Goal: Contribute content: Add original content to the website for others to see

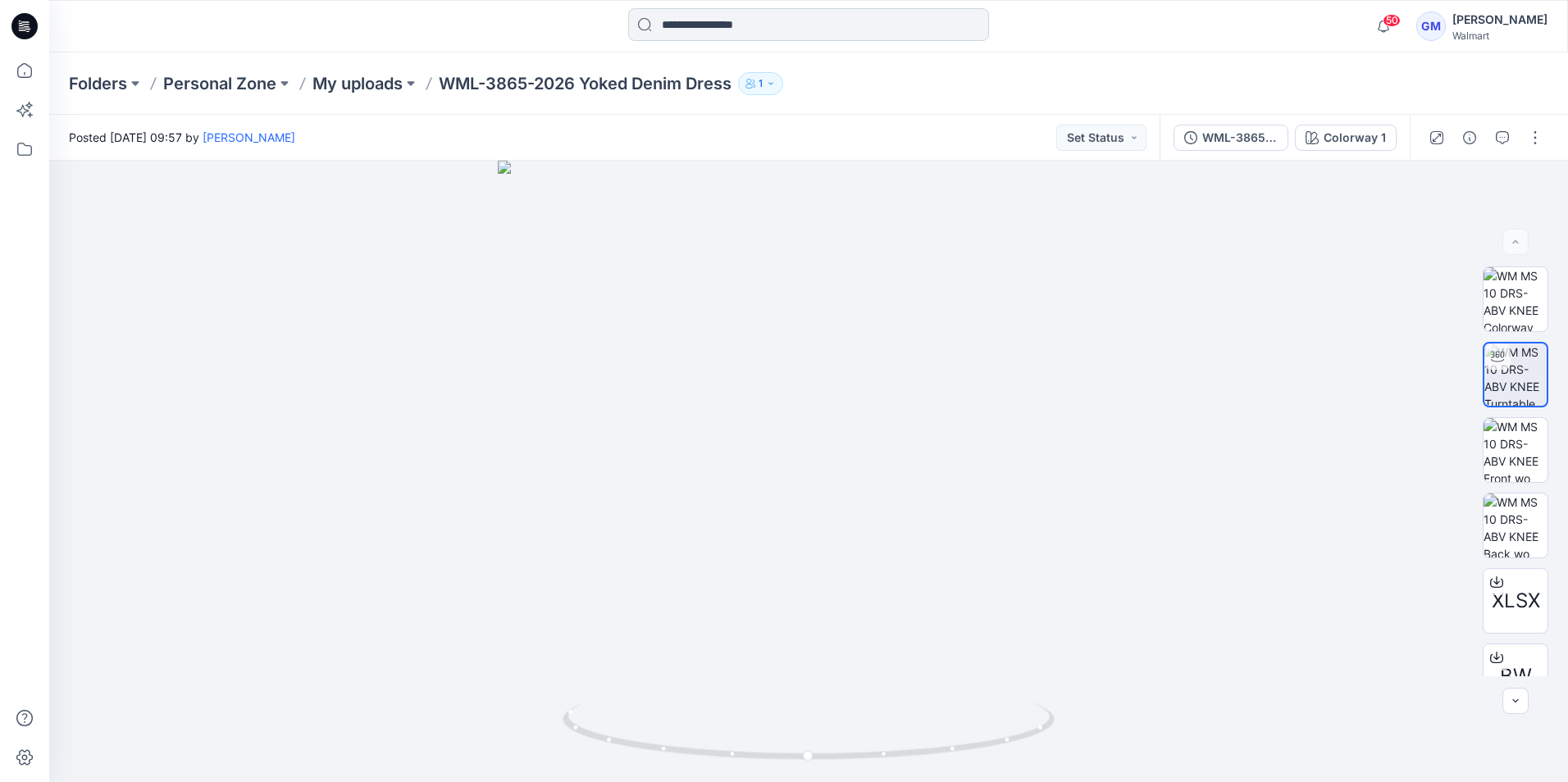
click at [792, 26] on input at bounding box center [808, 25] width 361 height 33
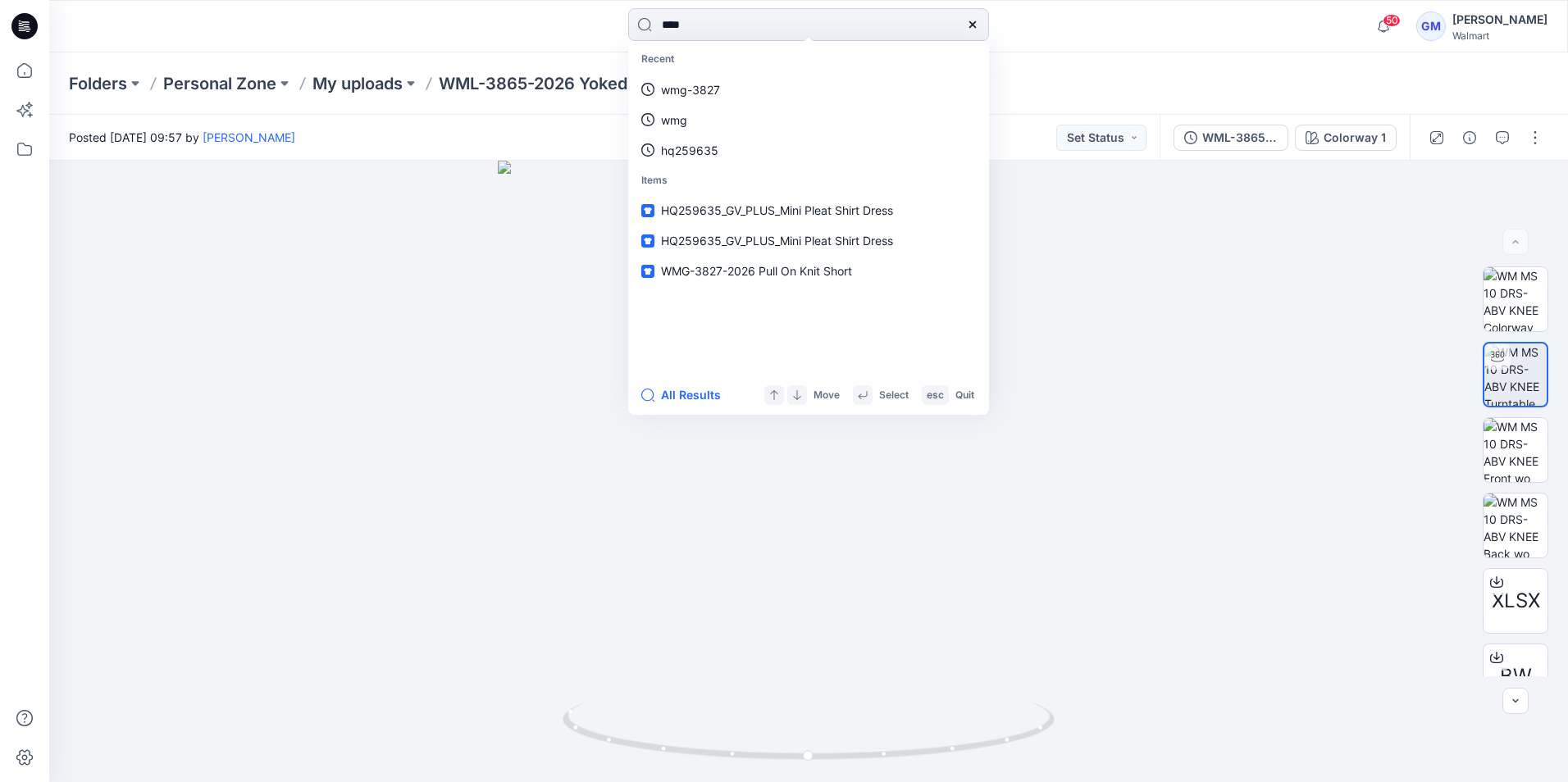
type input "****"
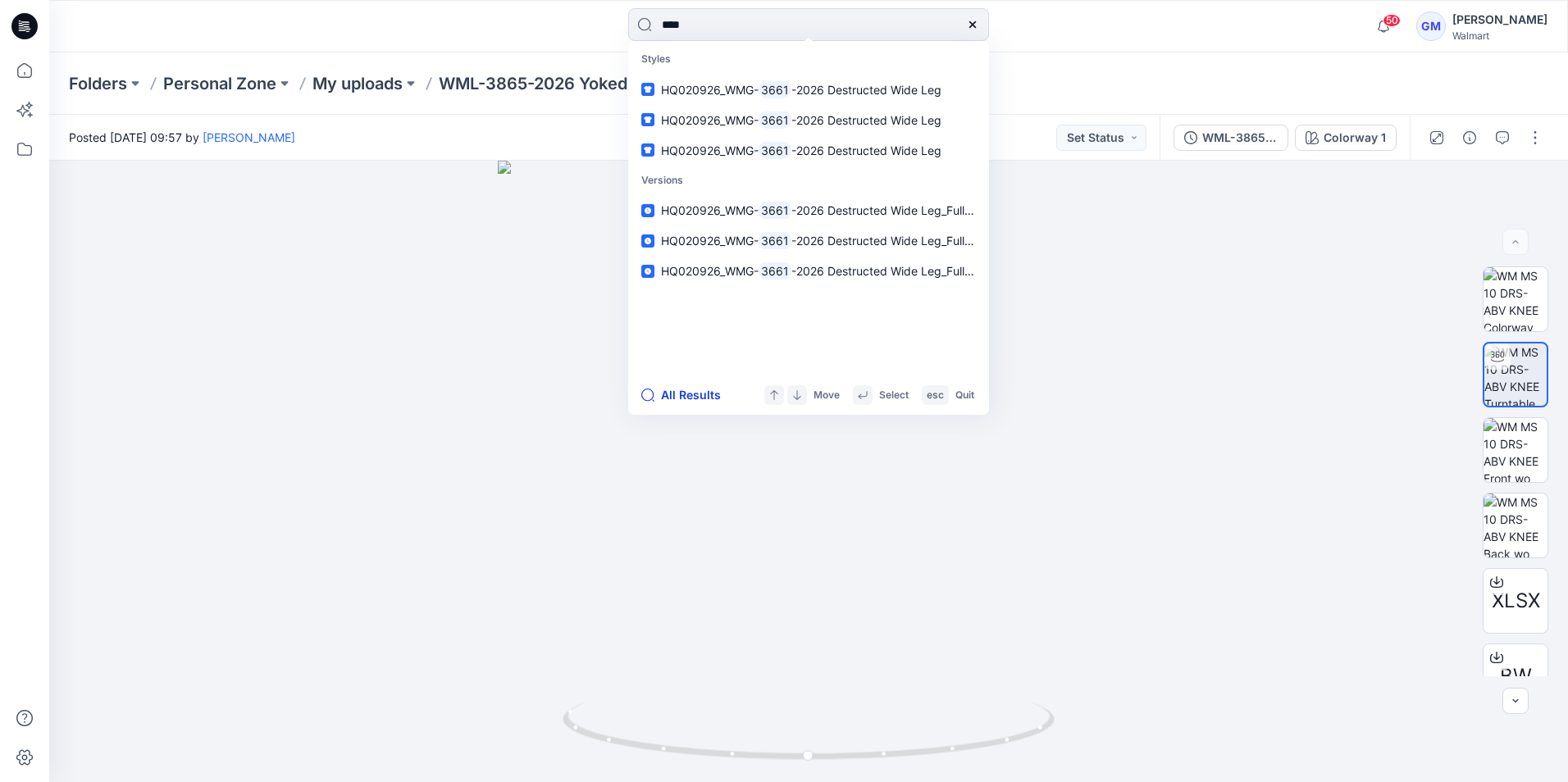
click at [696, 390] on button "All Results" at bounding box center [686, 396] width 90 height 20
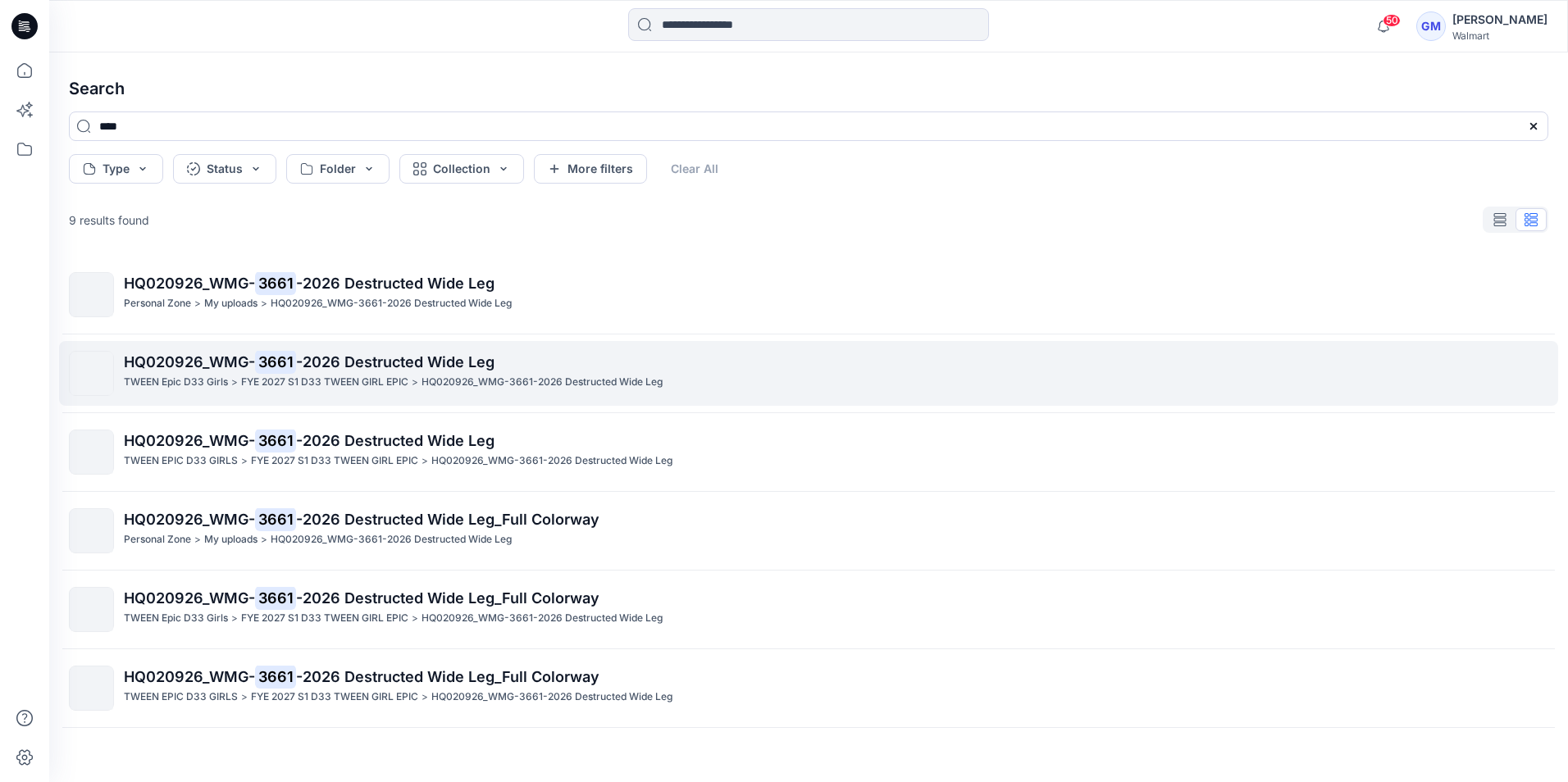
click at [235, 371] on p "HQ020926_WMG- 3661 -2026 Destructed Wide Leg" at bounding box center [835, 363] width 1424 height 23
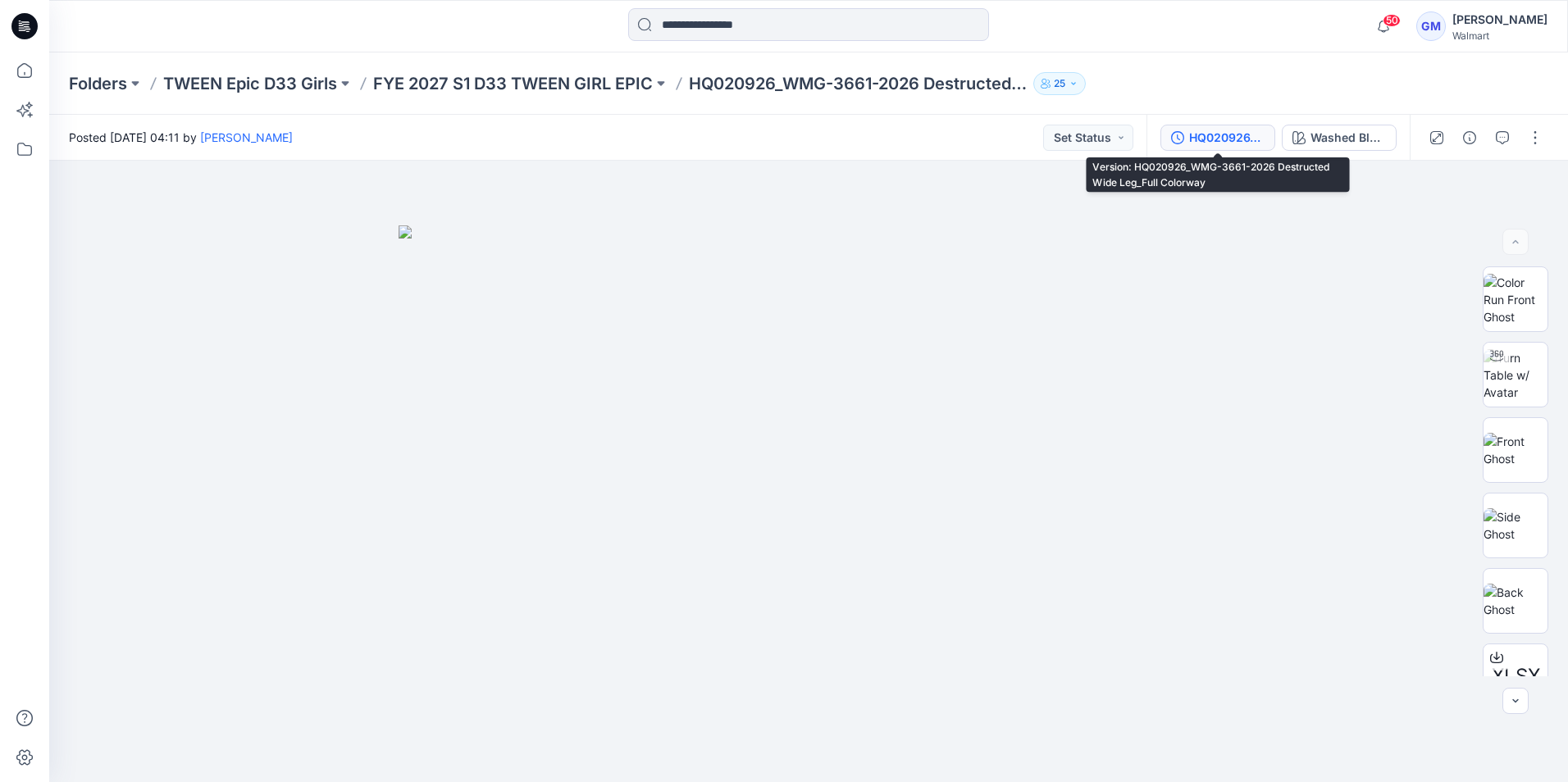
click at [1232, 135] on div "HQ020926_WMG-3661-2026 Destructed Wide Leg_Full Colorway" at bounding box center [1227, 138] width 75 height 18
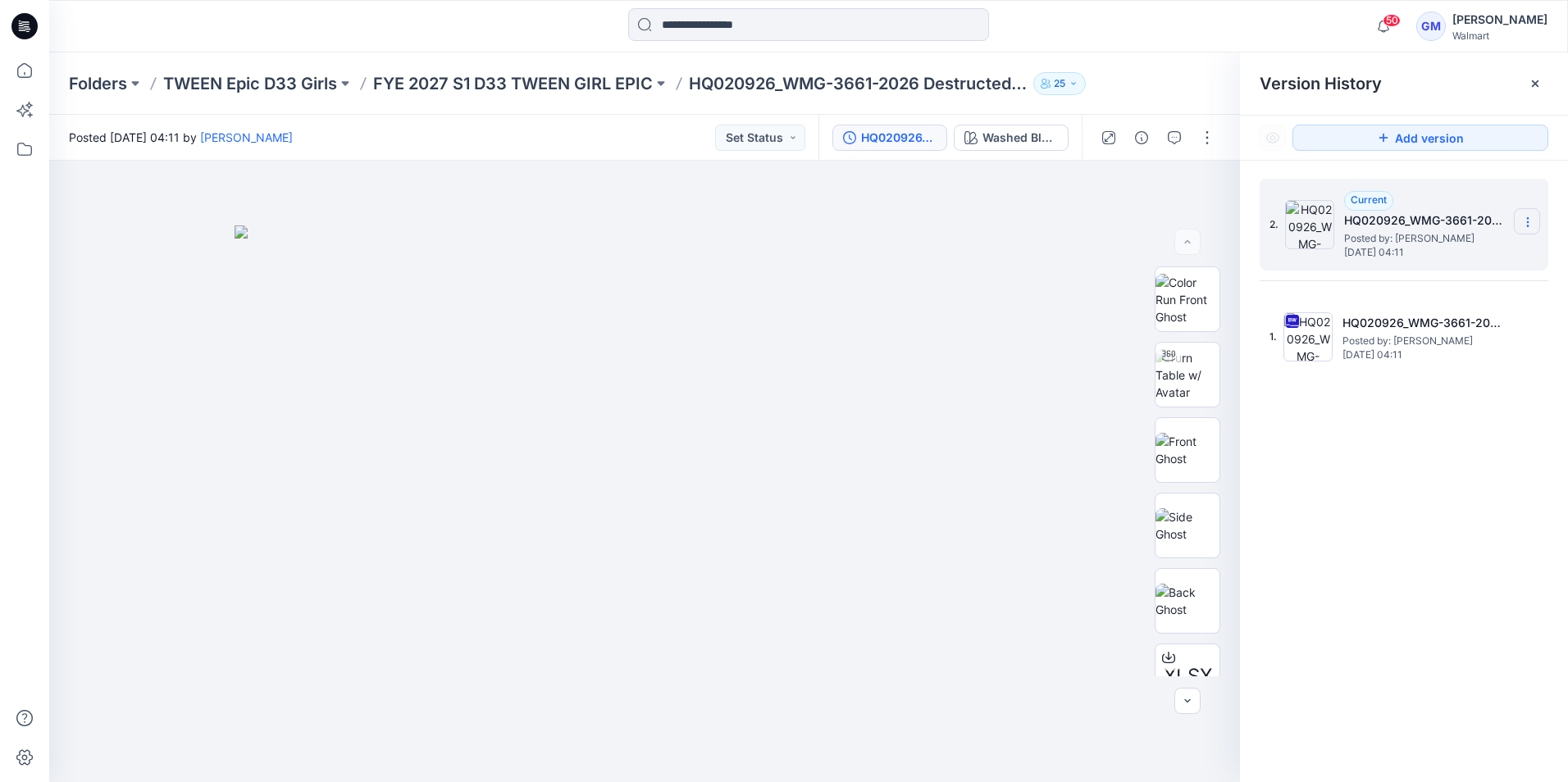
click at [1529, 219] on icon at bounding box center [1528, 222] width 13 height 13
click at [1438, 253] on span "Duplicate Version" at bounding box center [1422, 254] width 93 height 20
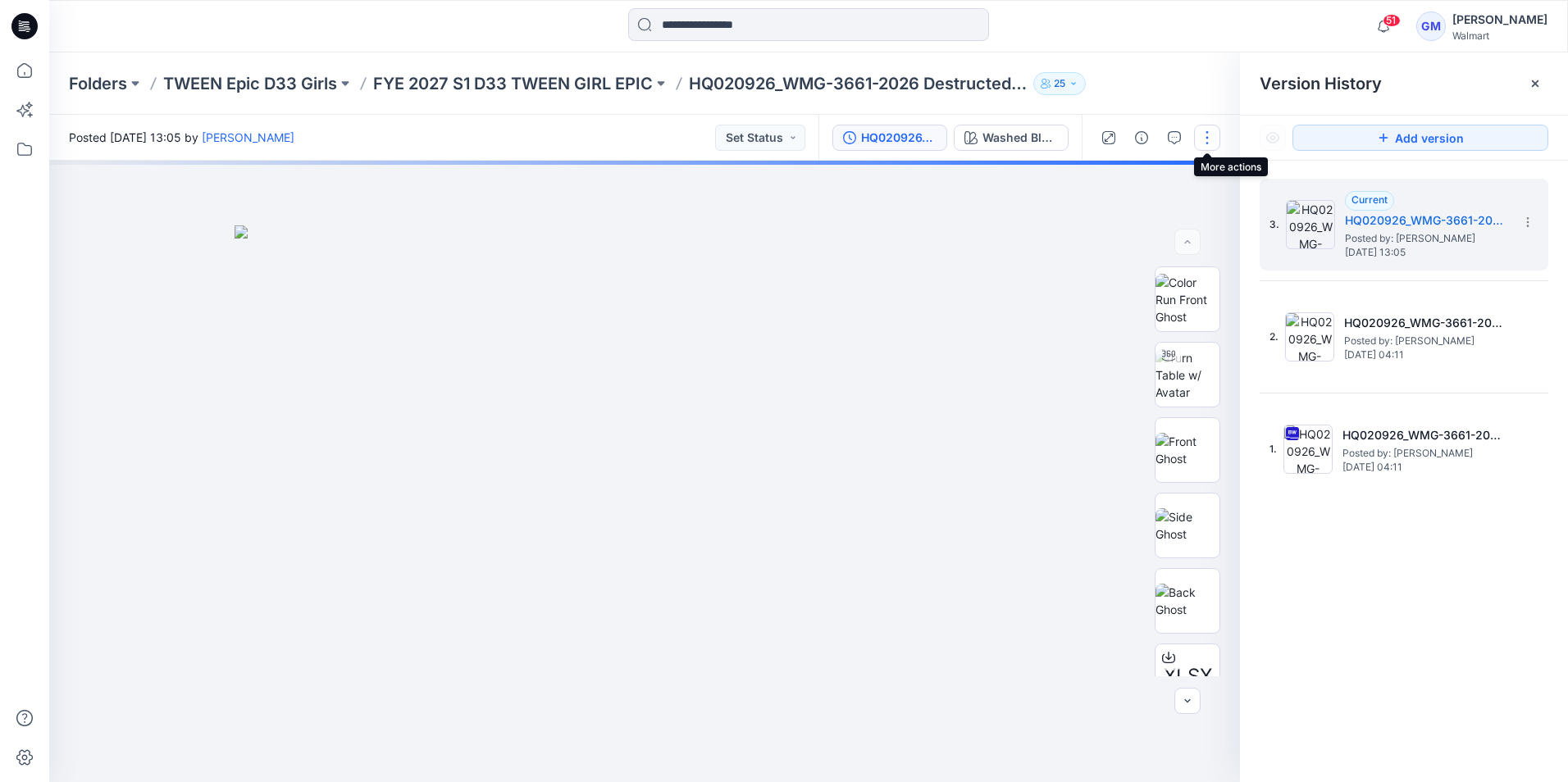
click at [1207, 138] on button "button" at bounding box center [1207, 138] width 26 height 26
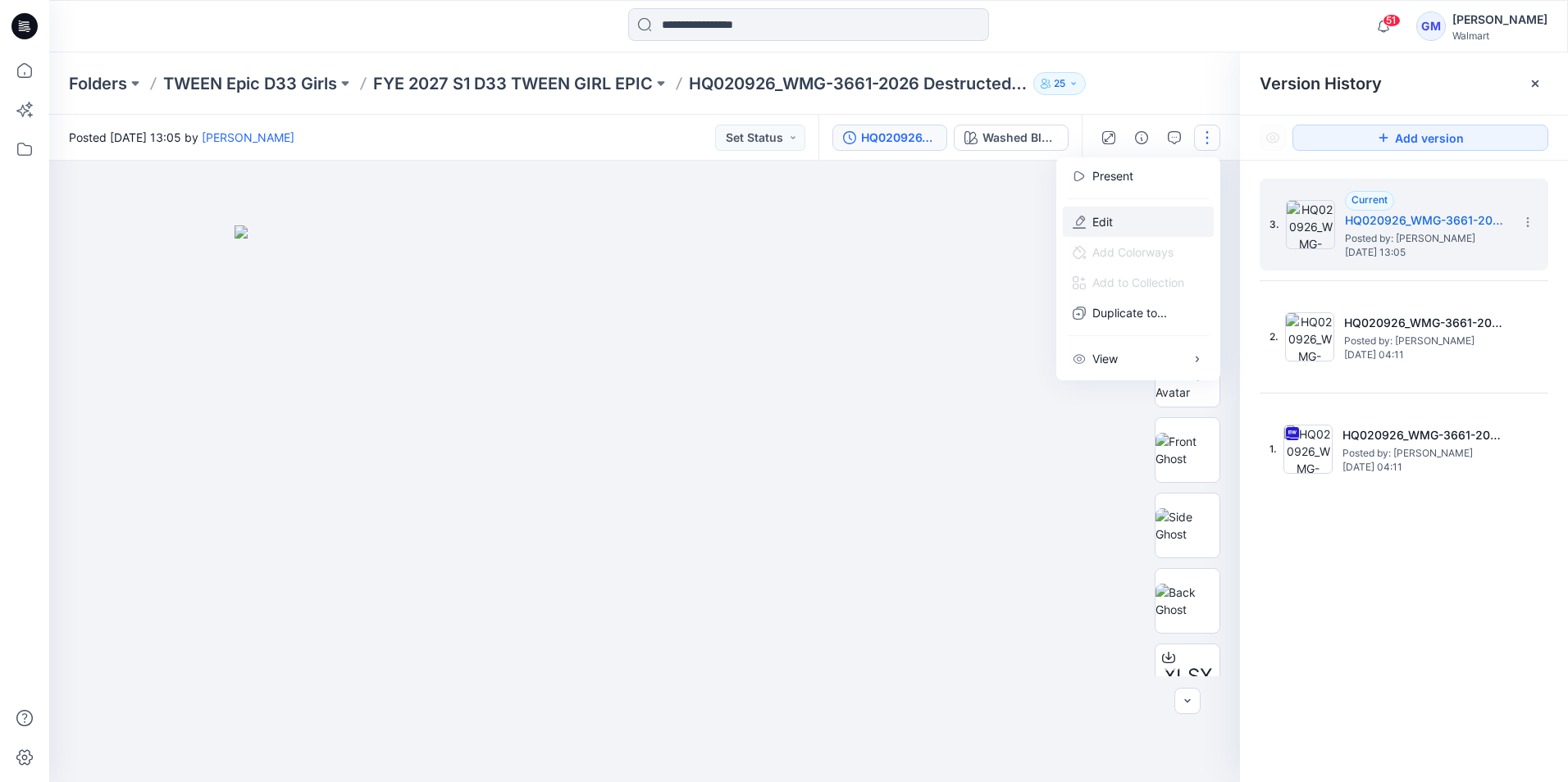
click at [1129, 225] on button "Edit" at bounding box center [1138, 222] width 151 height 30
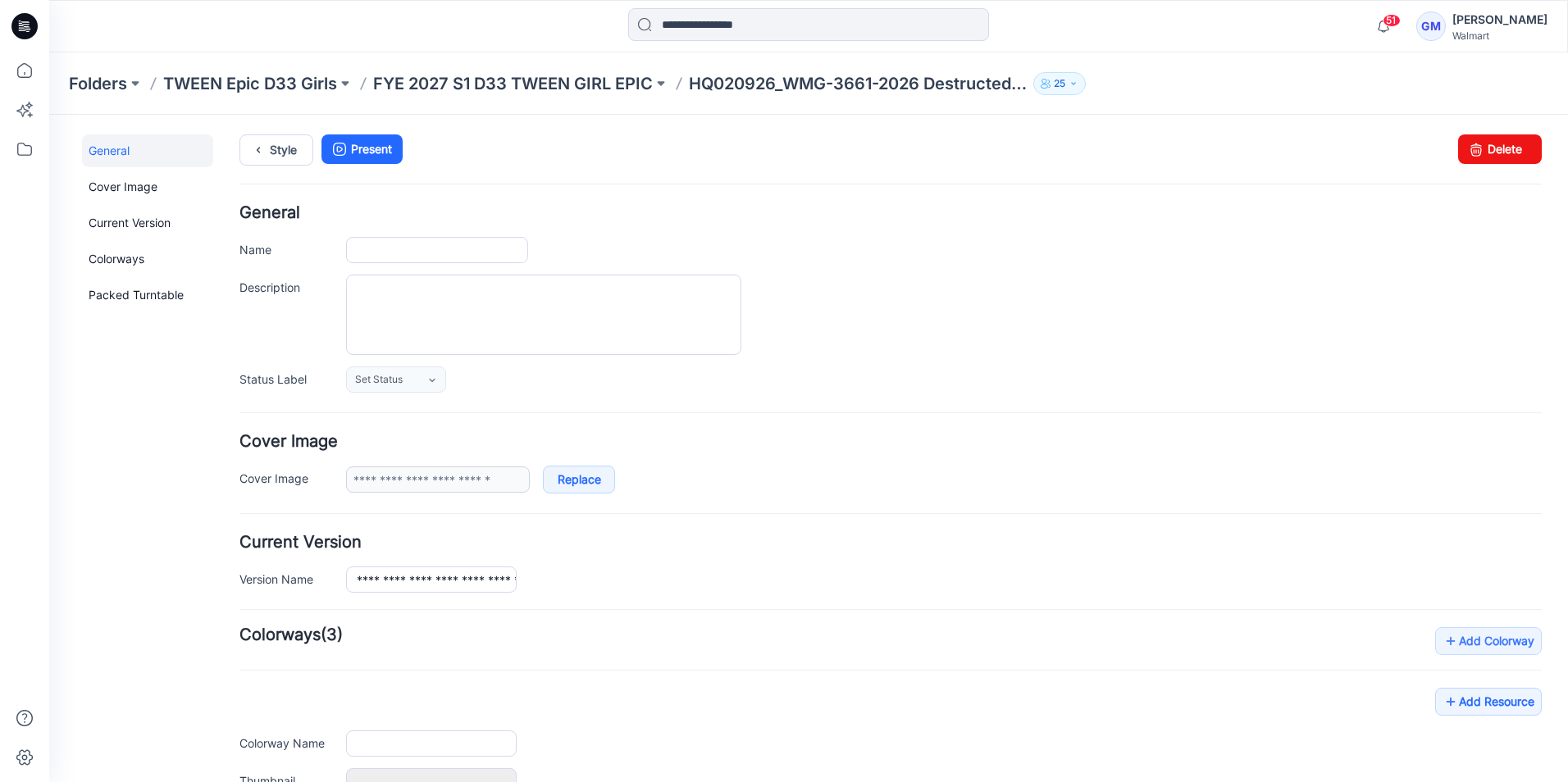
type input "**********"
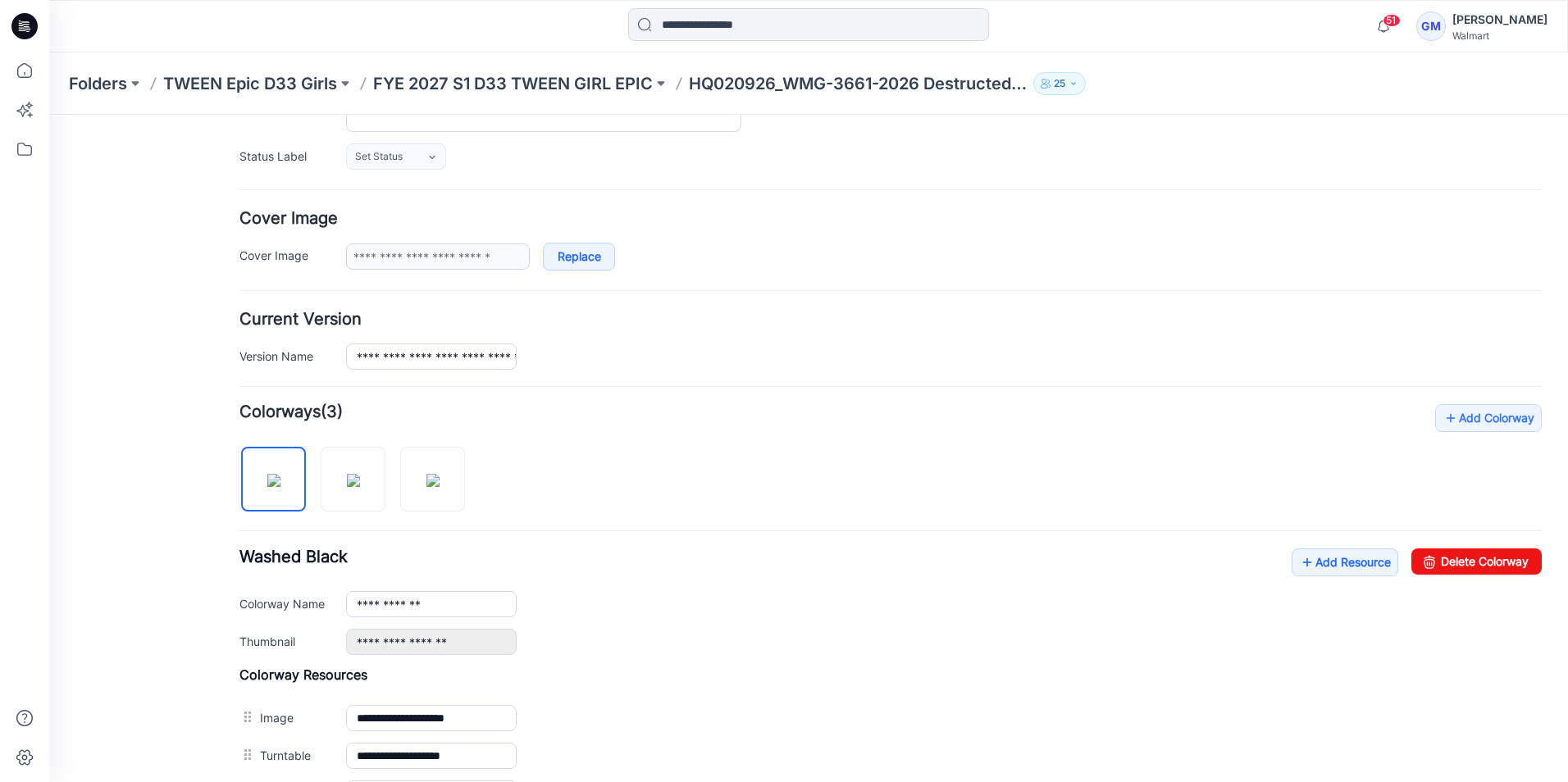
scroll to position [246, 0]
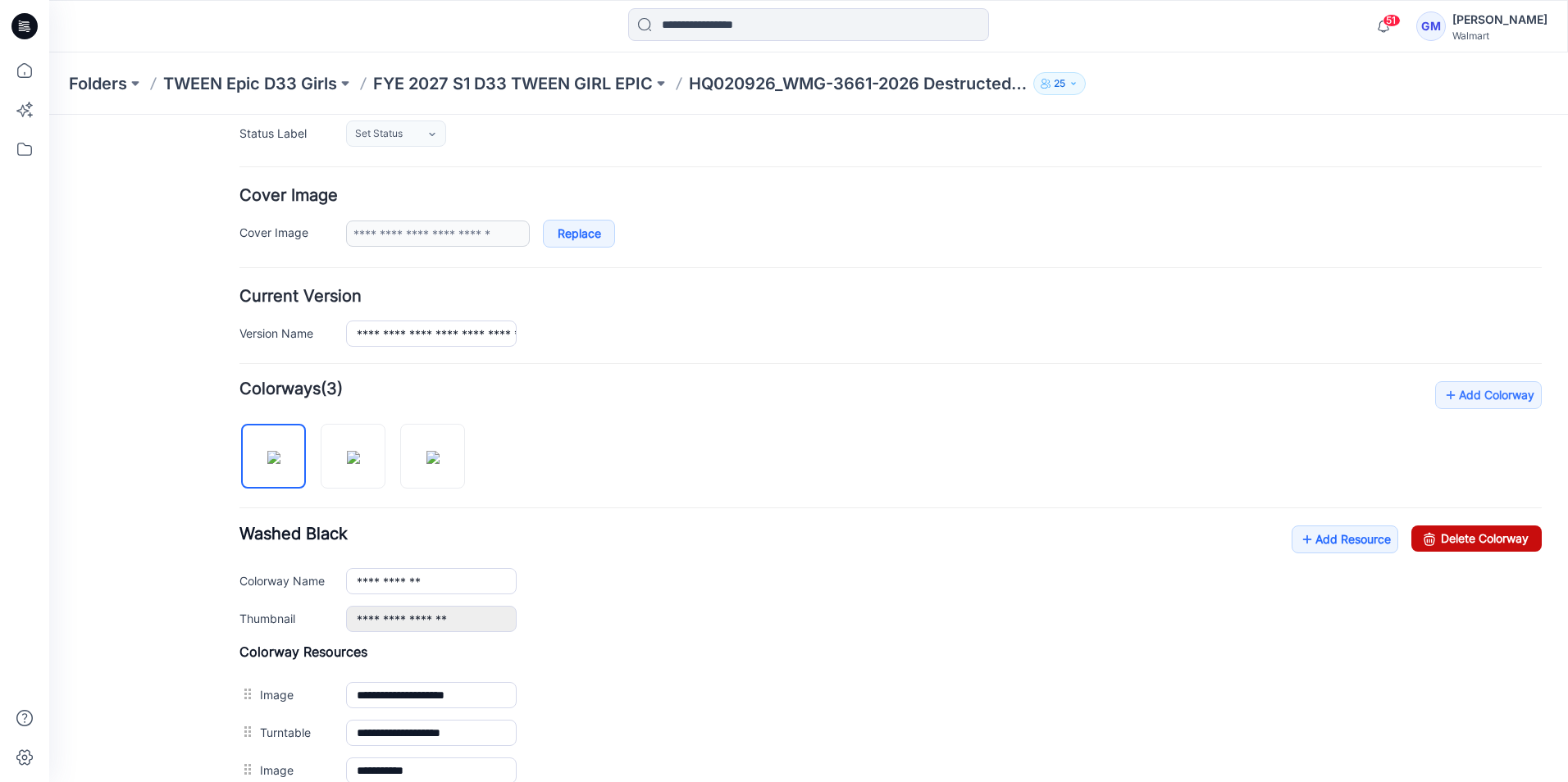
drag, startPoint x: 1482, startPoint y: 542, endPoint x: 908, endPoint y: 191, distance: 672.8
click at [1482, 542] on link "Delete Colorway" at bounding box center [1476, 538] width 130 height 26
drag, startPoint x: 1467, startPoint y: 542, endPoint x: 917, endPoint y: 182, distance: 657.3
click at [1467, 542] on link "Delete Colorway" at bounding box center [1476, 538] width 130 height 26
type input "**********"
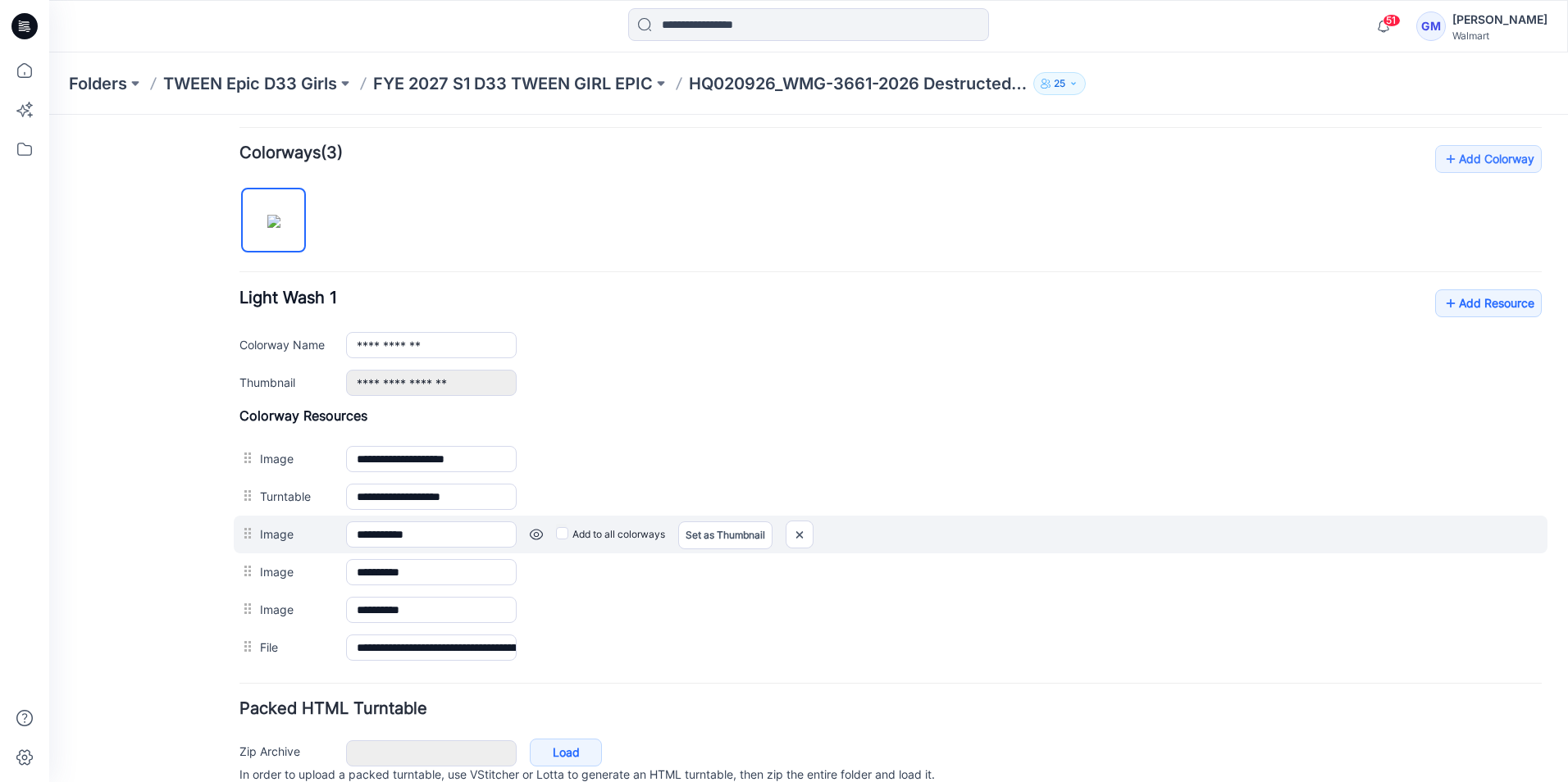
scroll to position [492, 0]
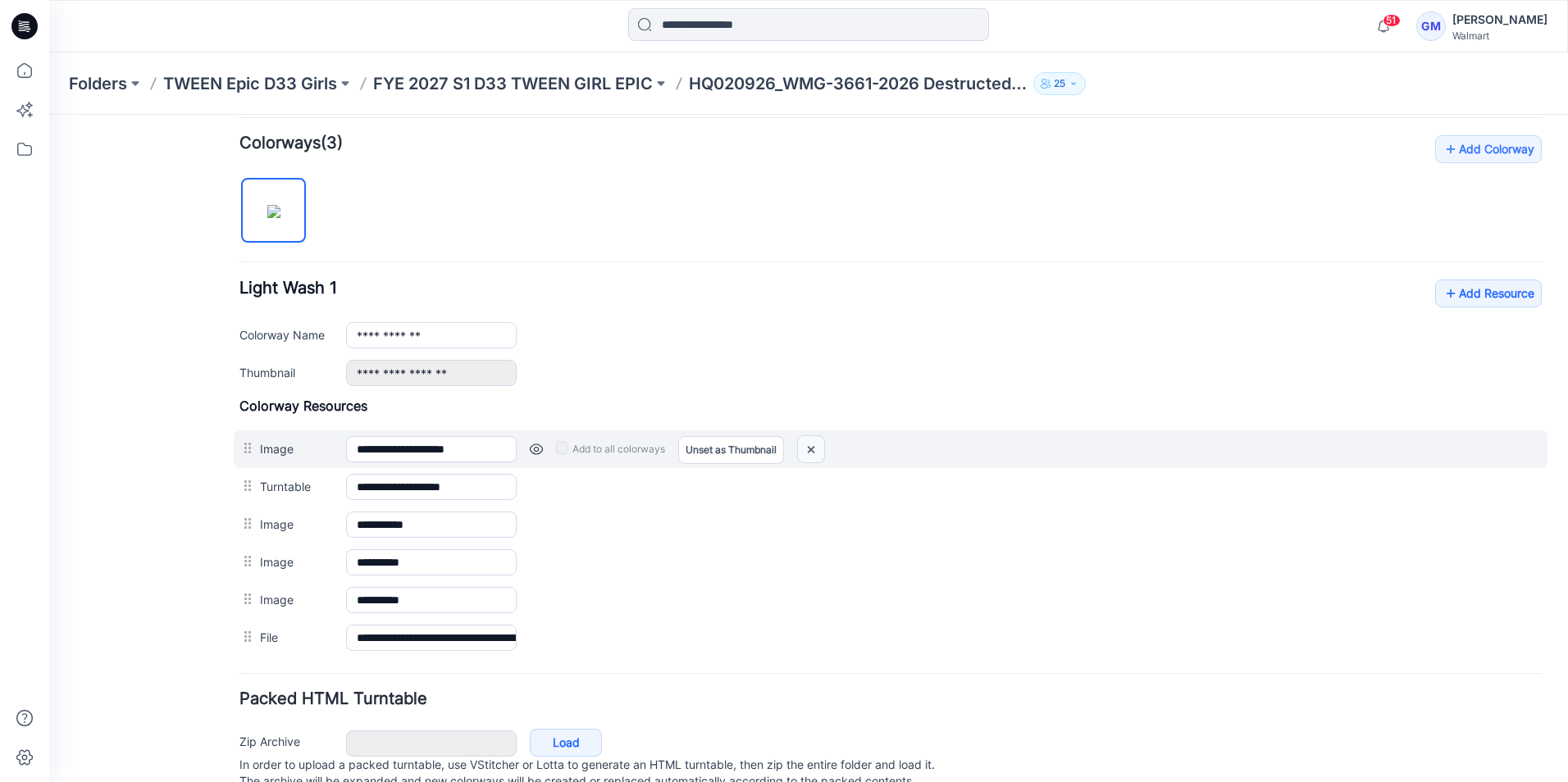
click at [821, 453] on img at bounding box center [811, 450] width 26 height 27
click at [816, 451] on img at bounding box center [811, 450] width 26 height 27
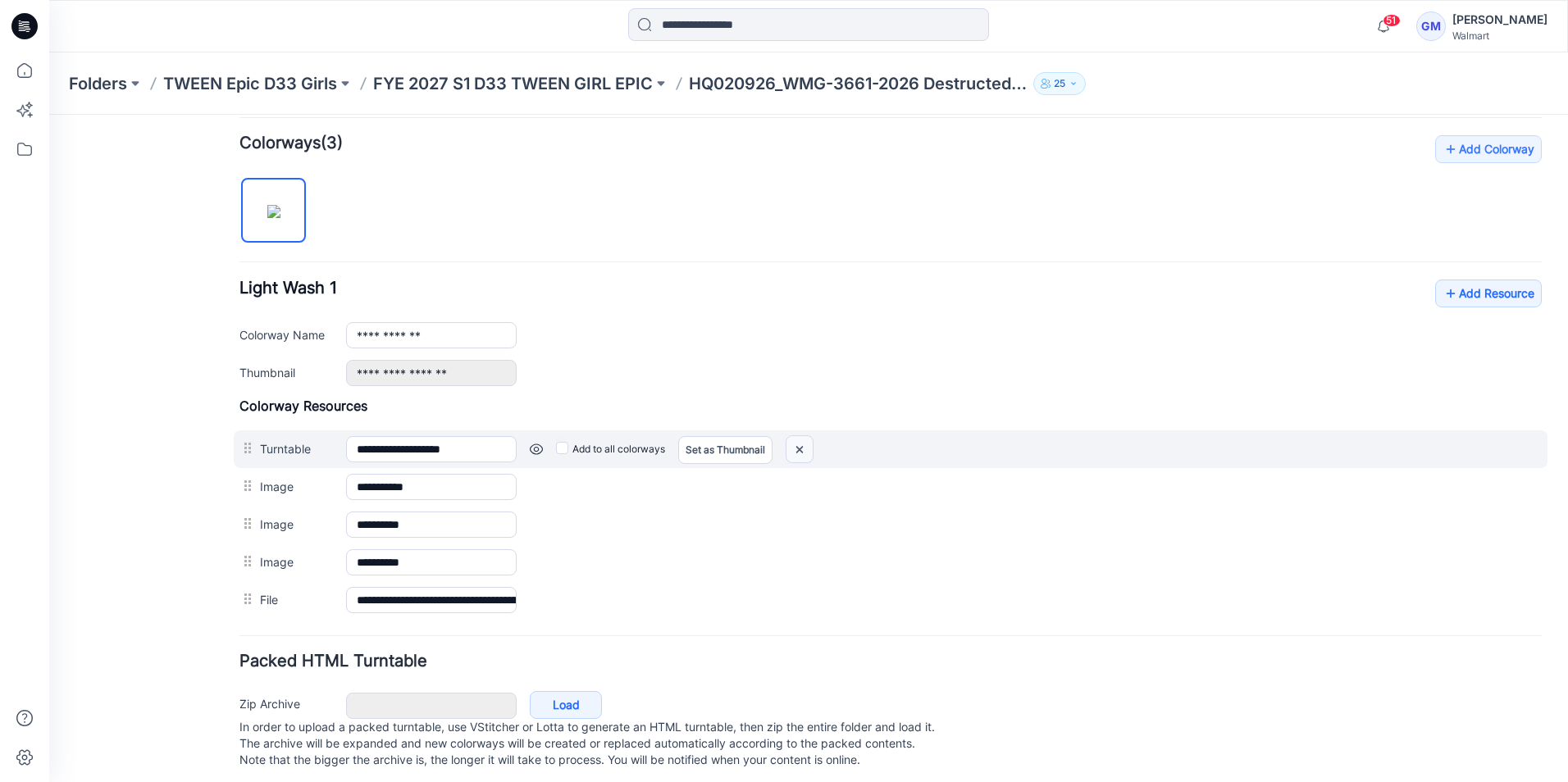
click at [811, 450] on img at bounding box center [799, 450] width 26 height 27
click at [806, 454] on img at bounding box center [799, 450] width 26 height 27
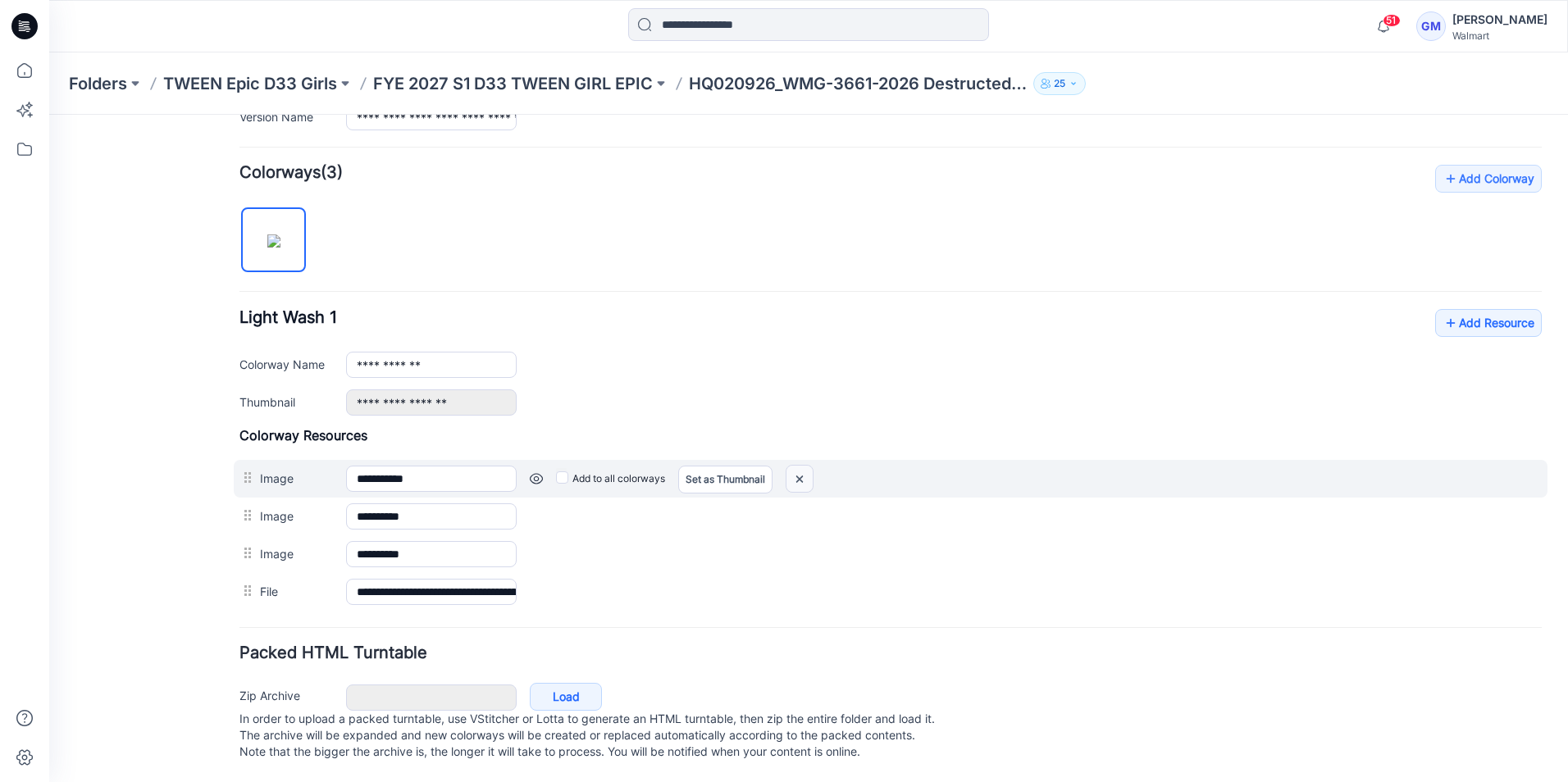
click at [806, 466] on img at bounding box center [799, 479] width 26 height 27
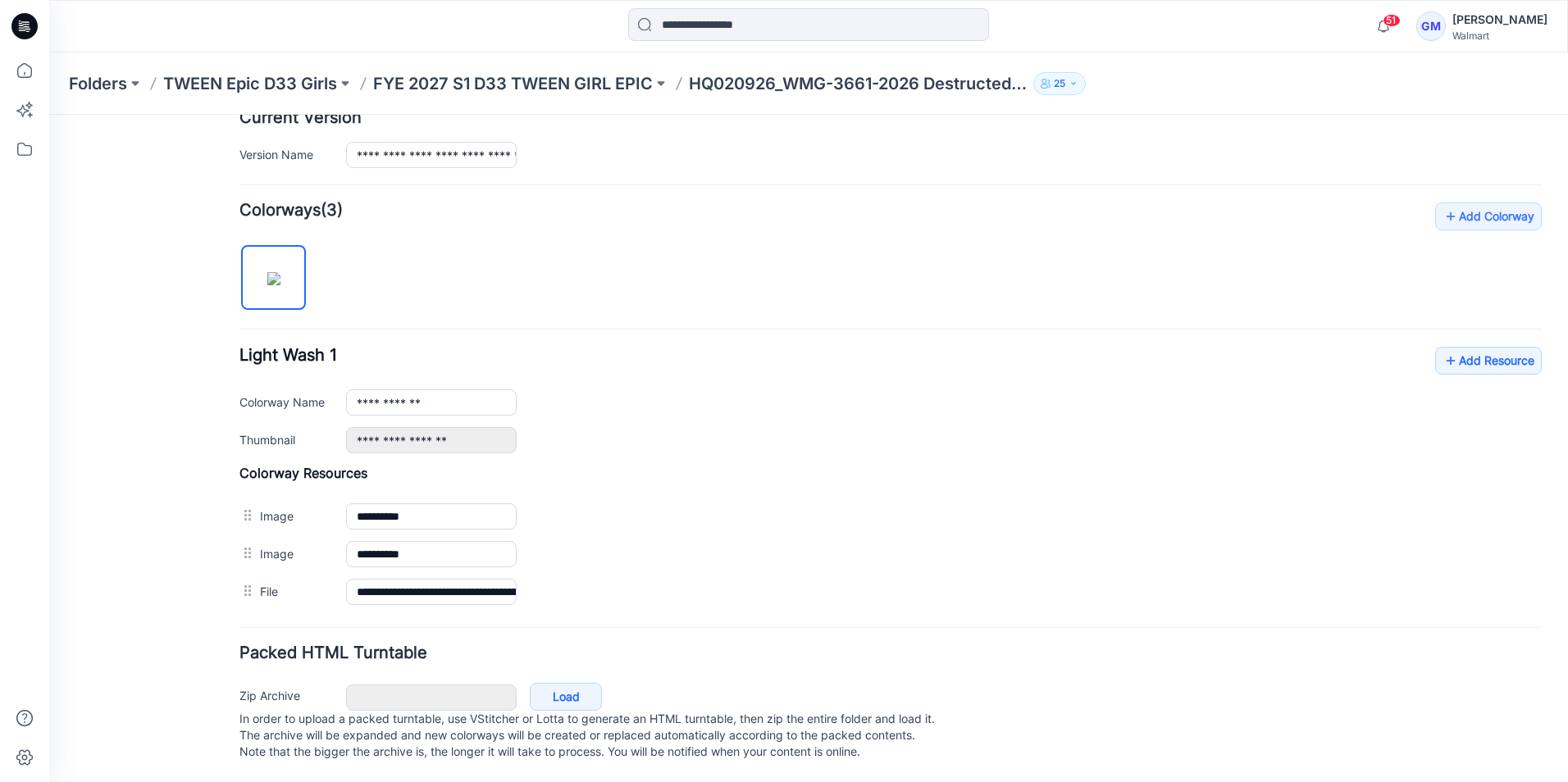
scroll to position [441, 0]
click at [803, 465] on div "**********" at bounding box center [890, 538] width 1302 height 146
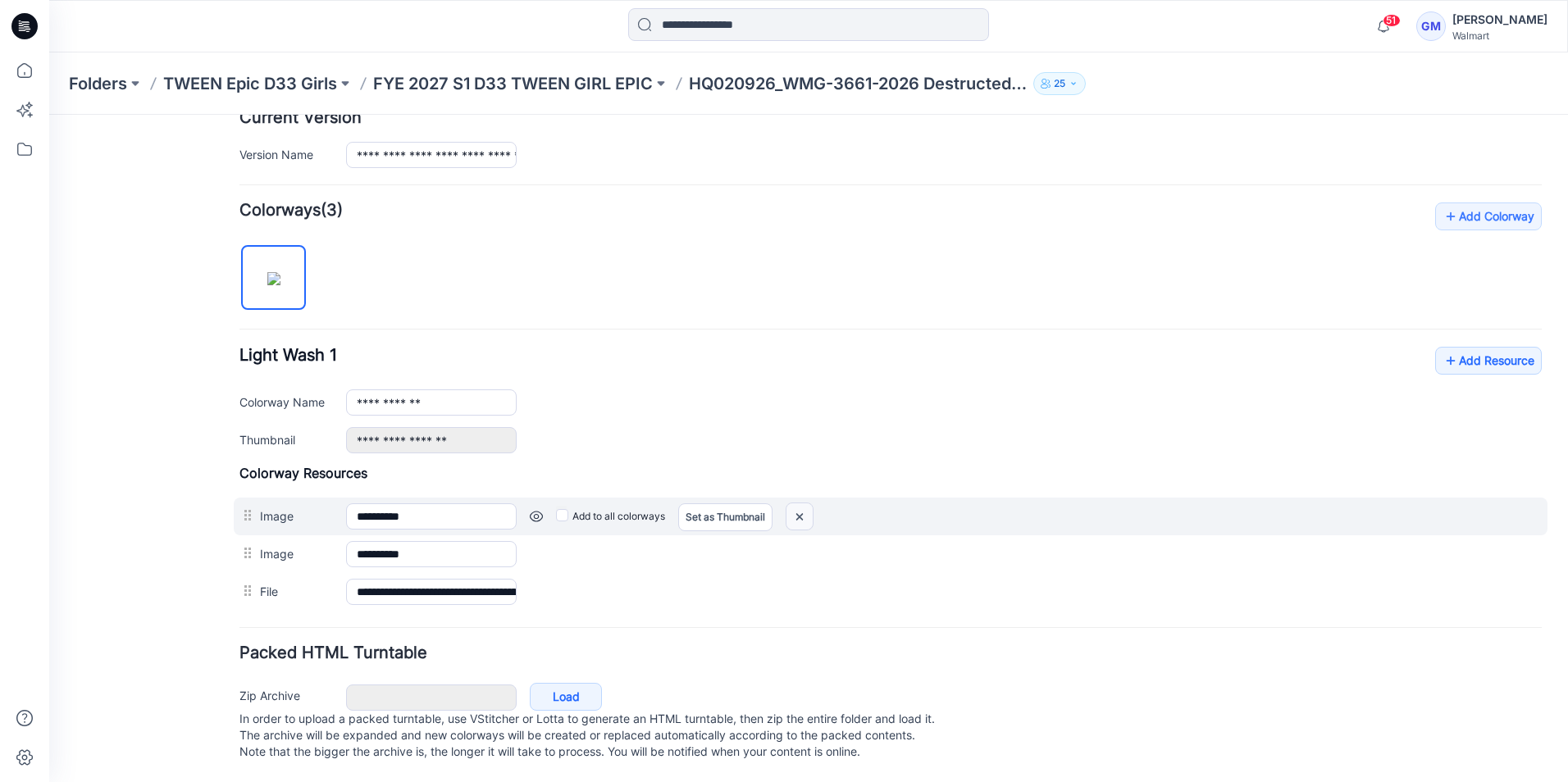
click at [805, 504] on img at bounding box center [799, 517] width 26 height 27
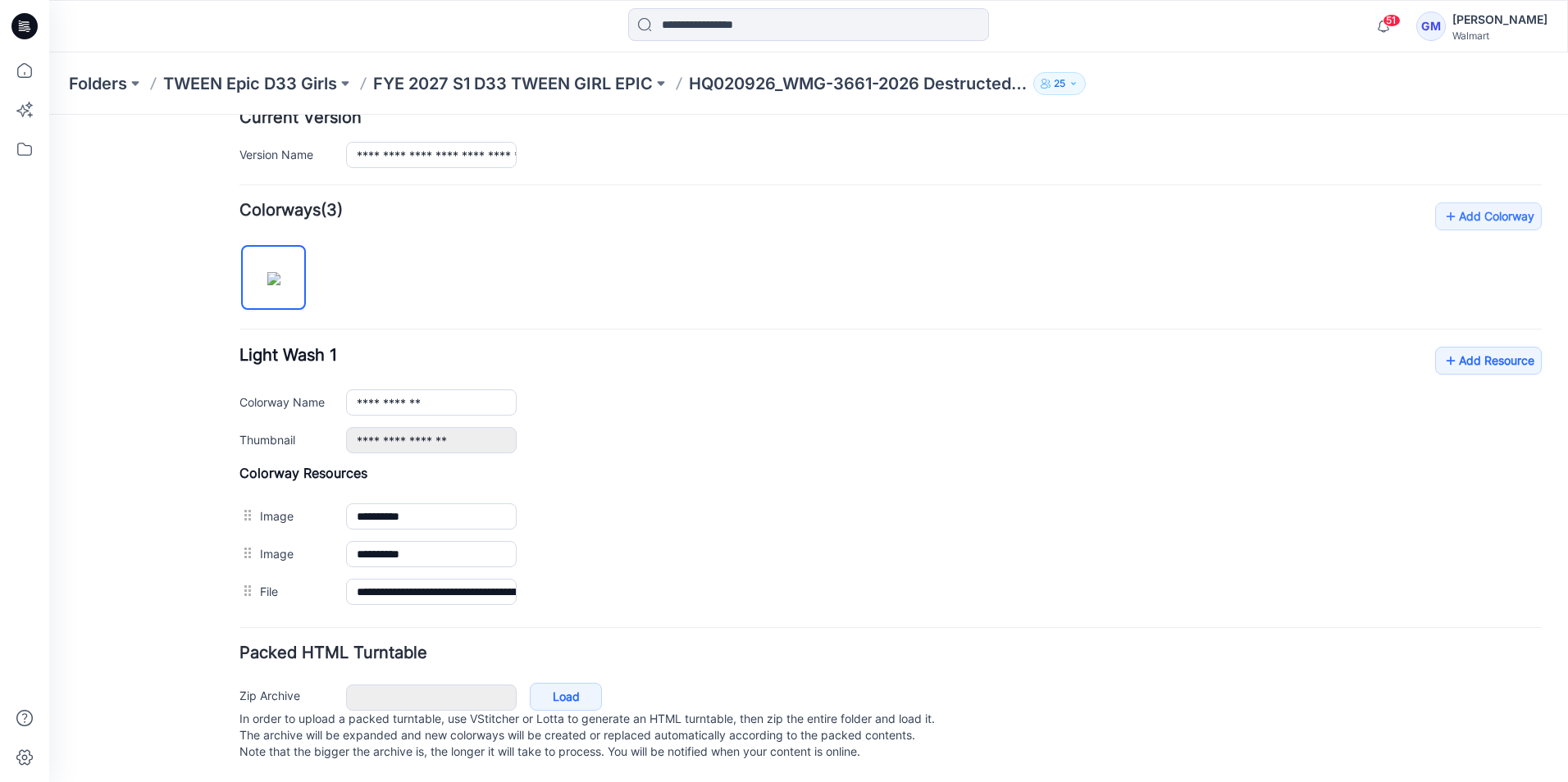
scroll to position [404, 0]
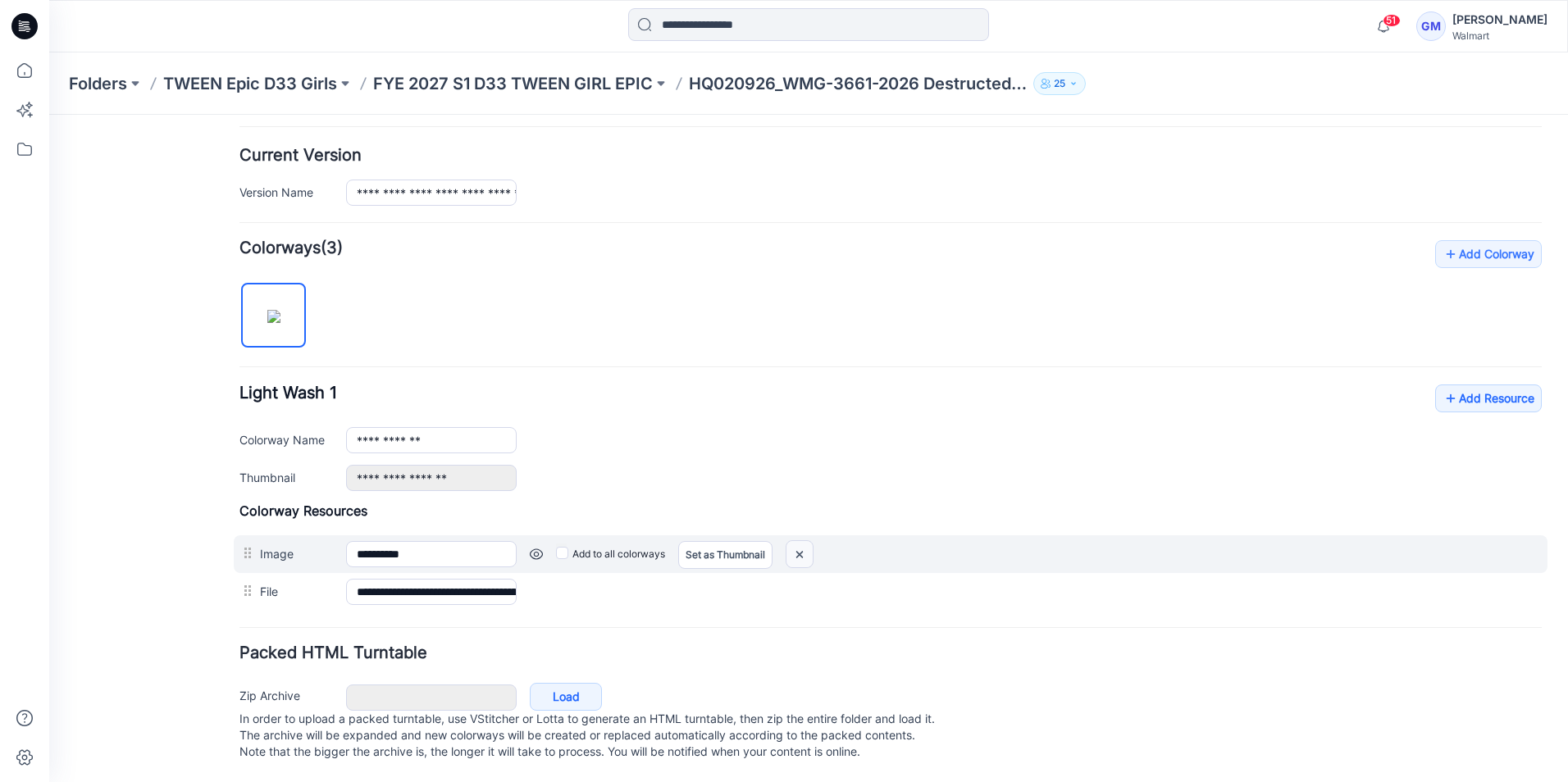
click at [796, 542] on img at bounding box center [799, 554] width 26 height 27
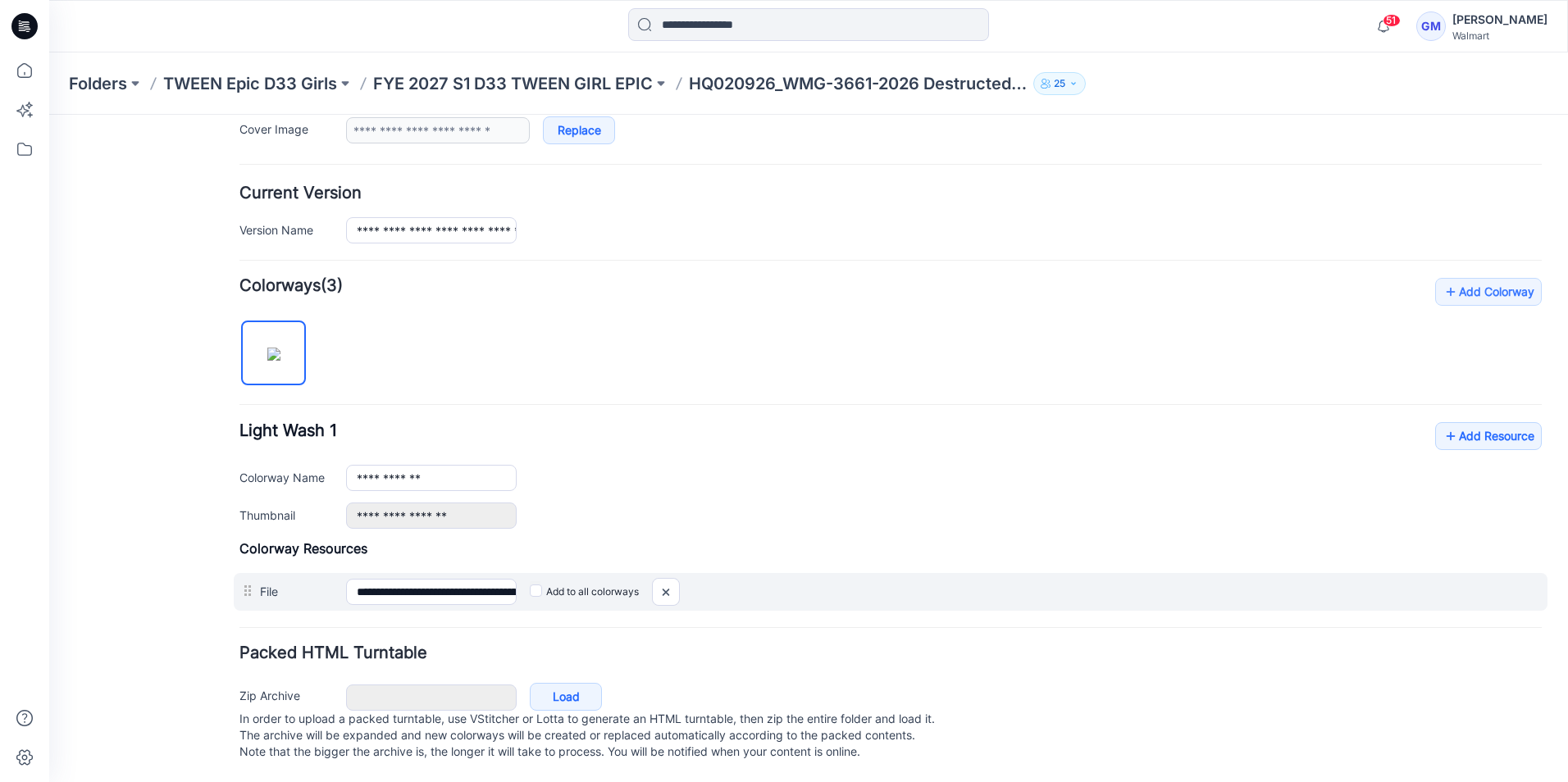
scroll to position [366, 0]
click at [668, 578] on img at bounding box center [665, 592] width 26 height 27
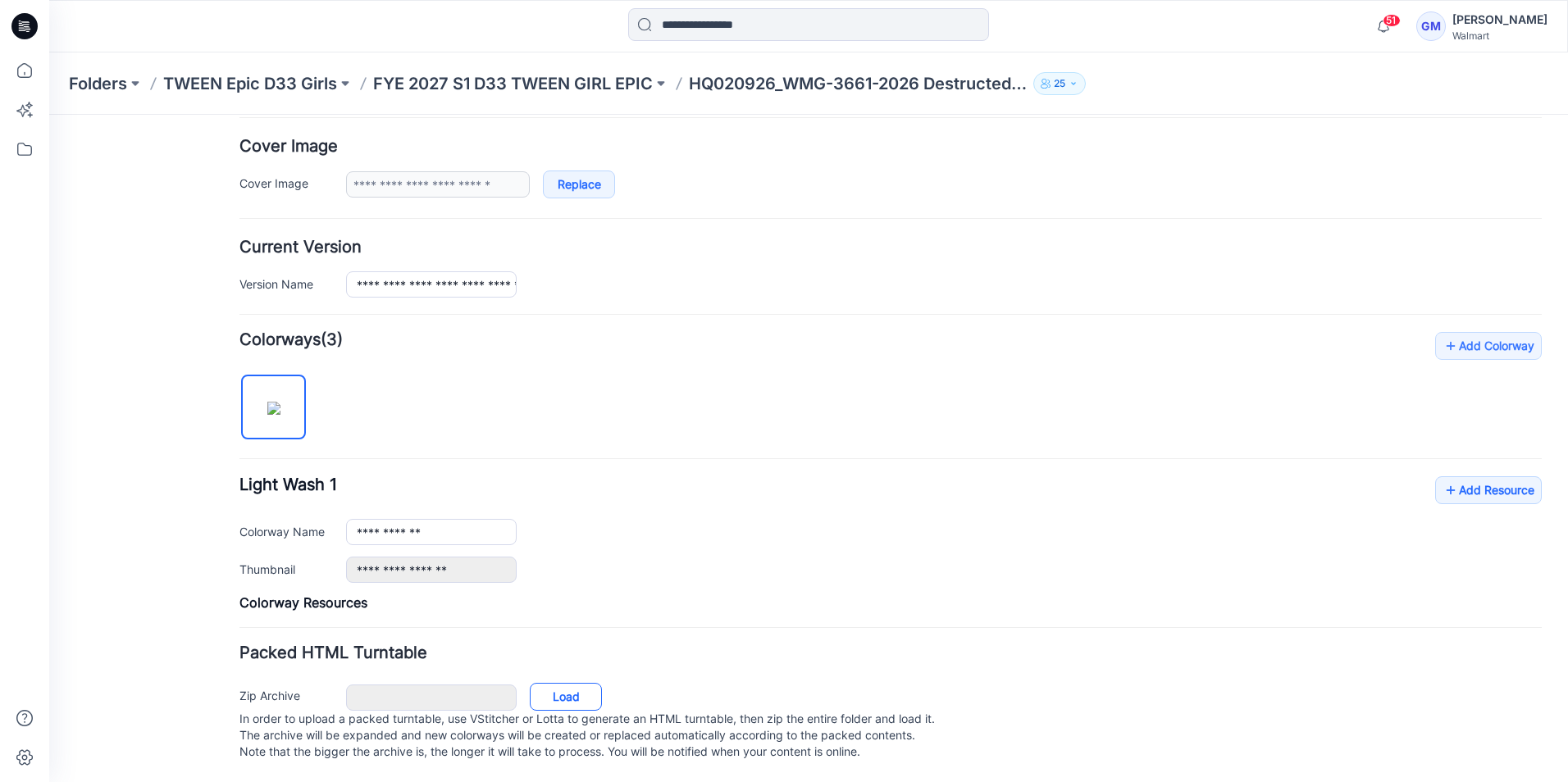
scroll to position [284, 0]
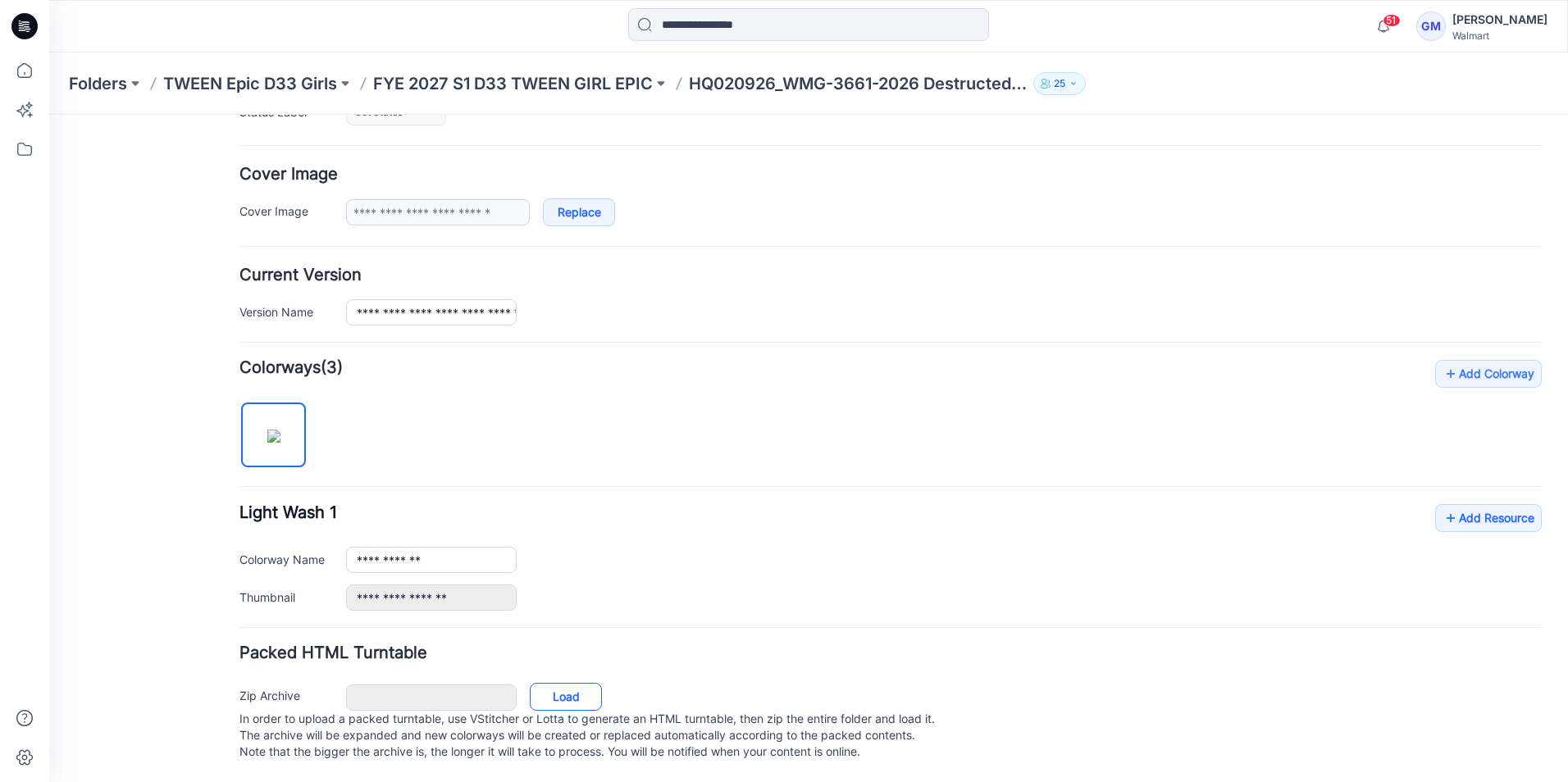
click at [566, 683] on link "Load" at bounding box center [565, 697] width 72 height 28
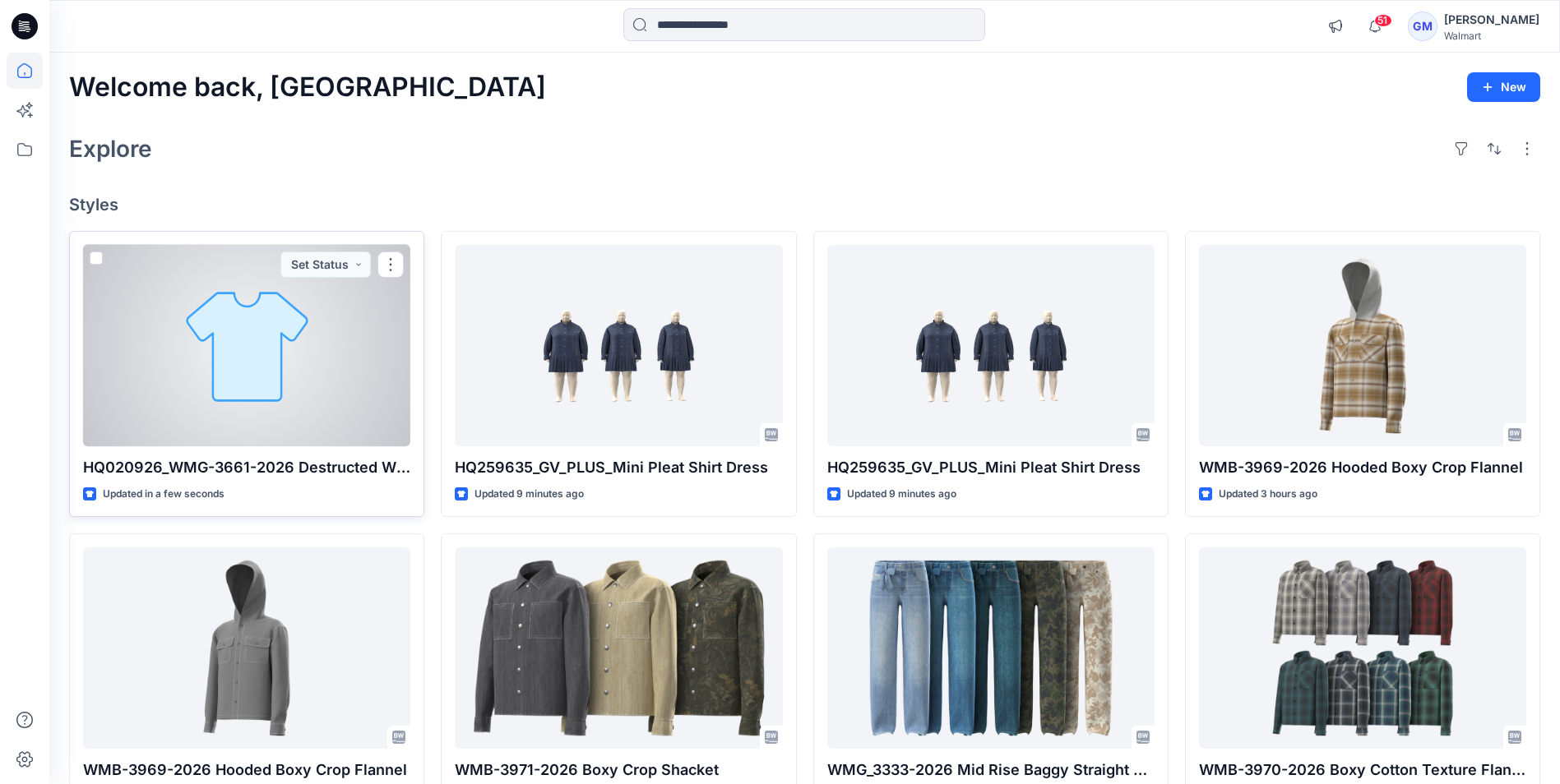
click at [286, 379] on div at bounding box center [247, 346] width 327 height 202
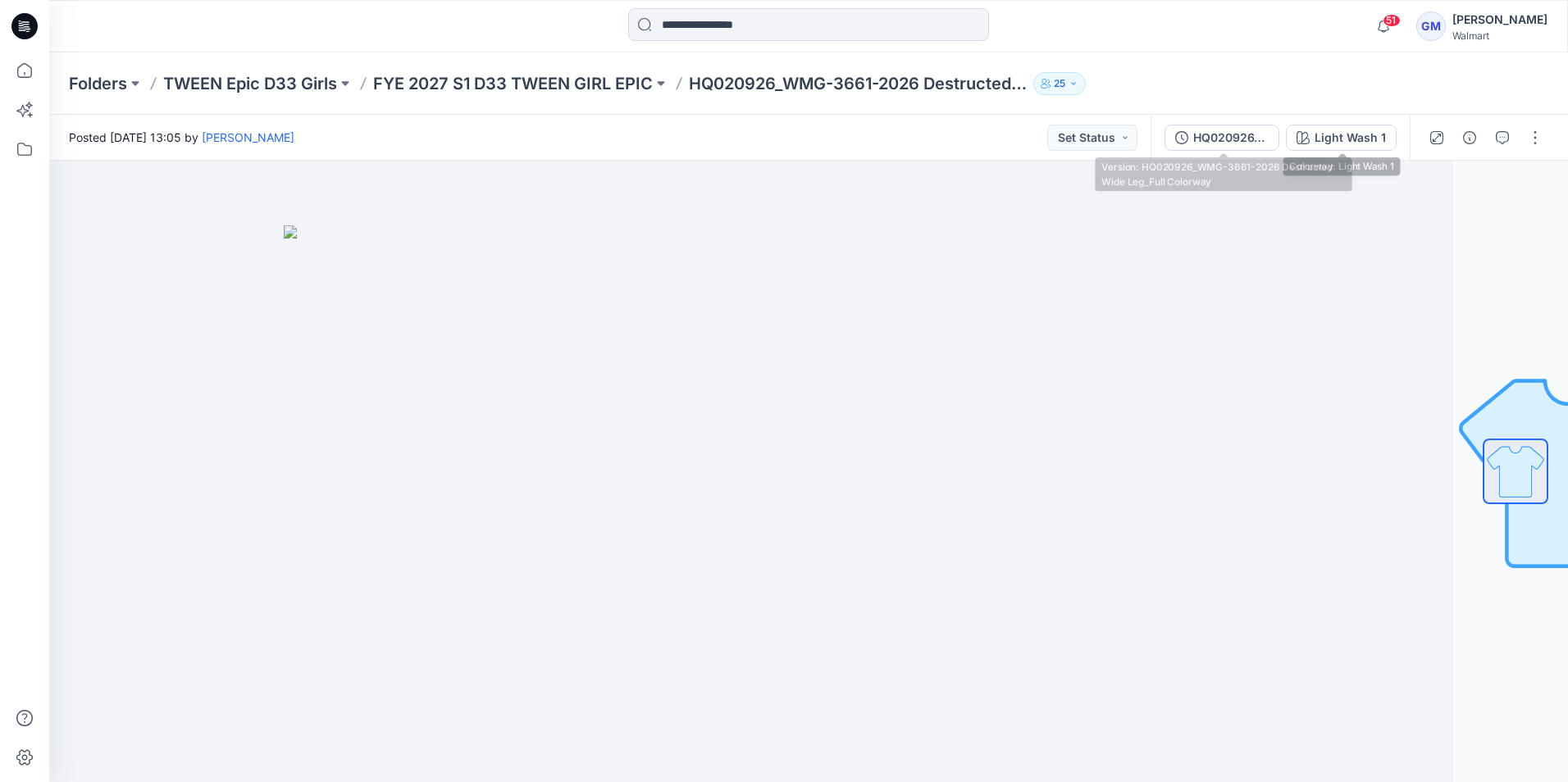
click at [1234, 125] on button "HQ020926_WMG-3661-2026 Destructed Wide Leg_Full Colorway" at bounding box center [1222, 138] width 115 height 26
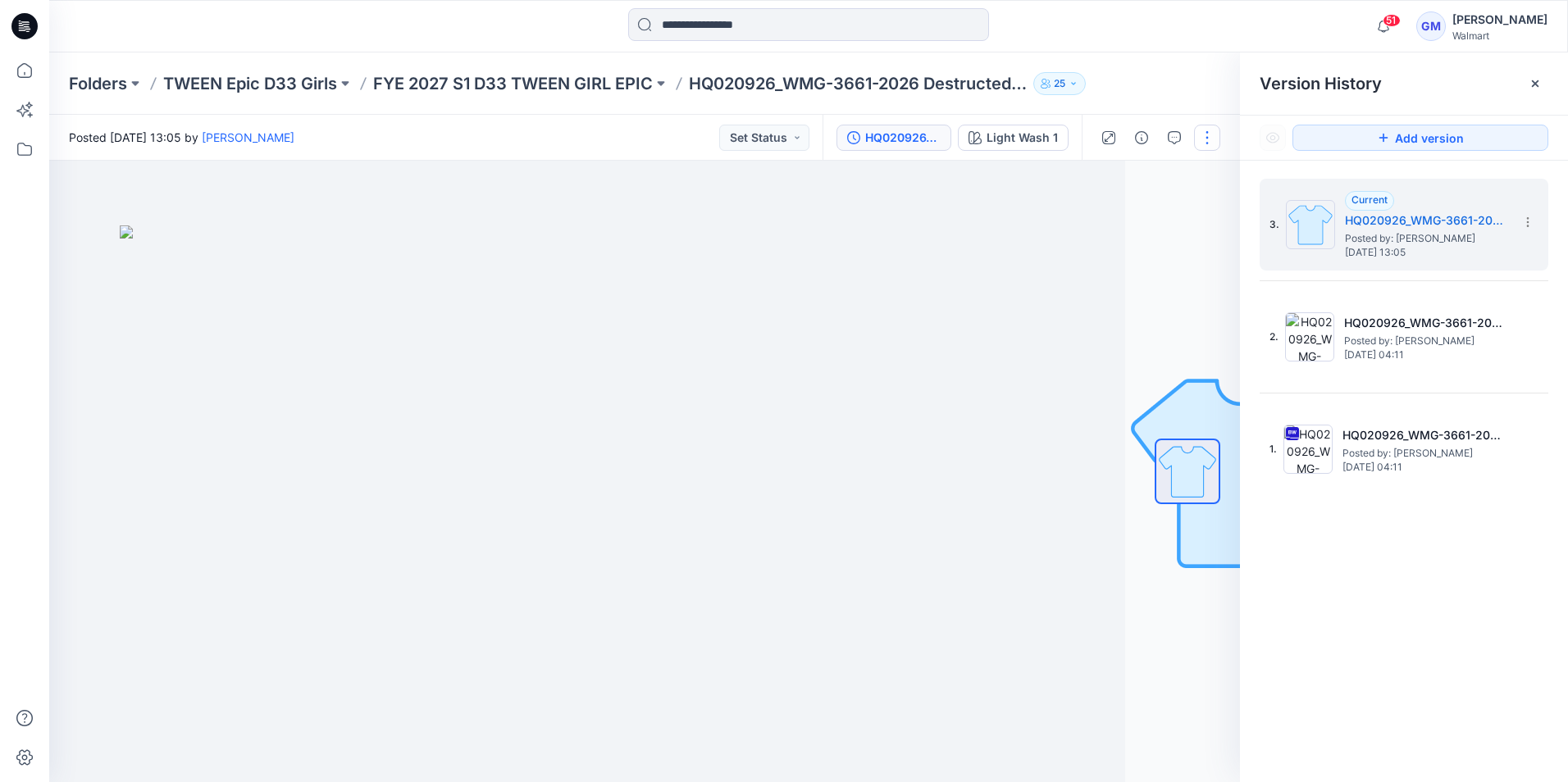
click at [1209, 136] on button "button" at bounding box center [1207, 138] width 26 height 26
click at [1122, 226] on button "Edit" at bounding box center [1138, 222] width 151 height 30
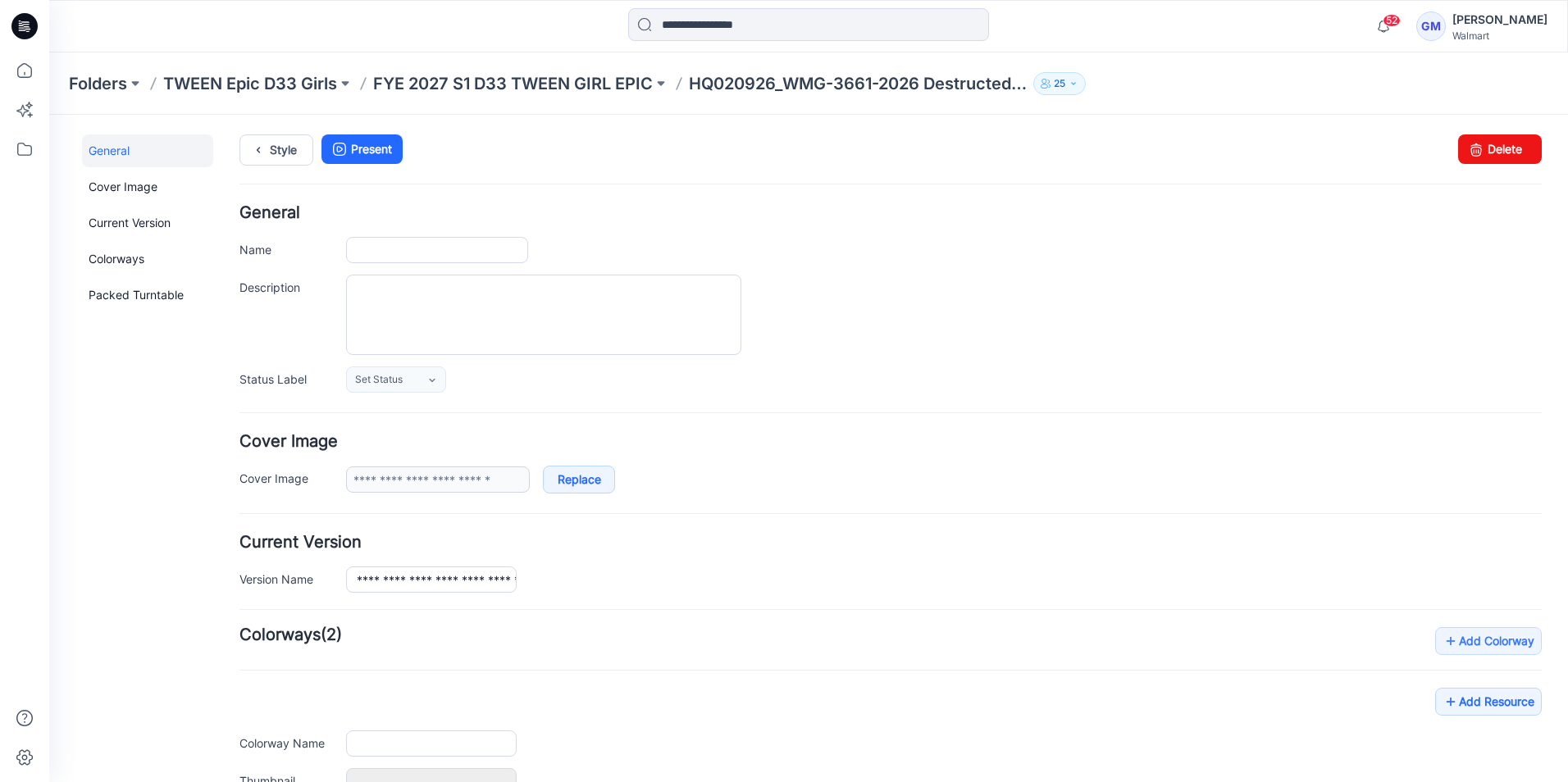
type input "**********"
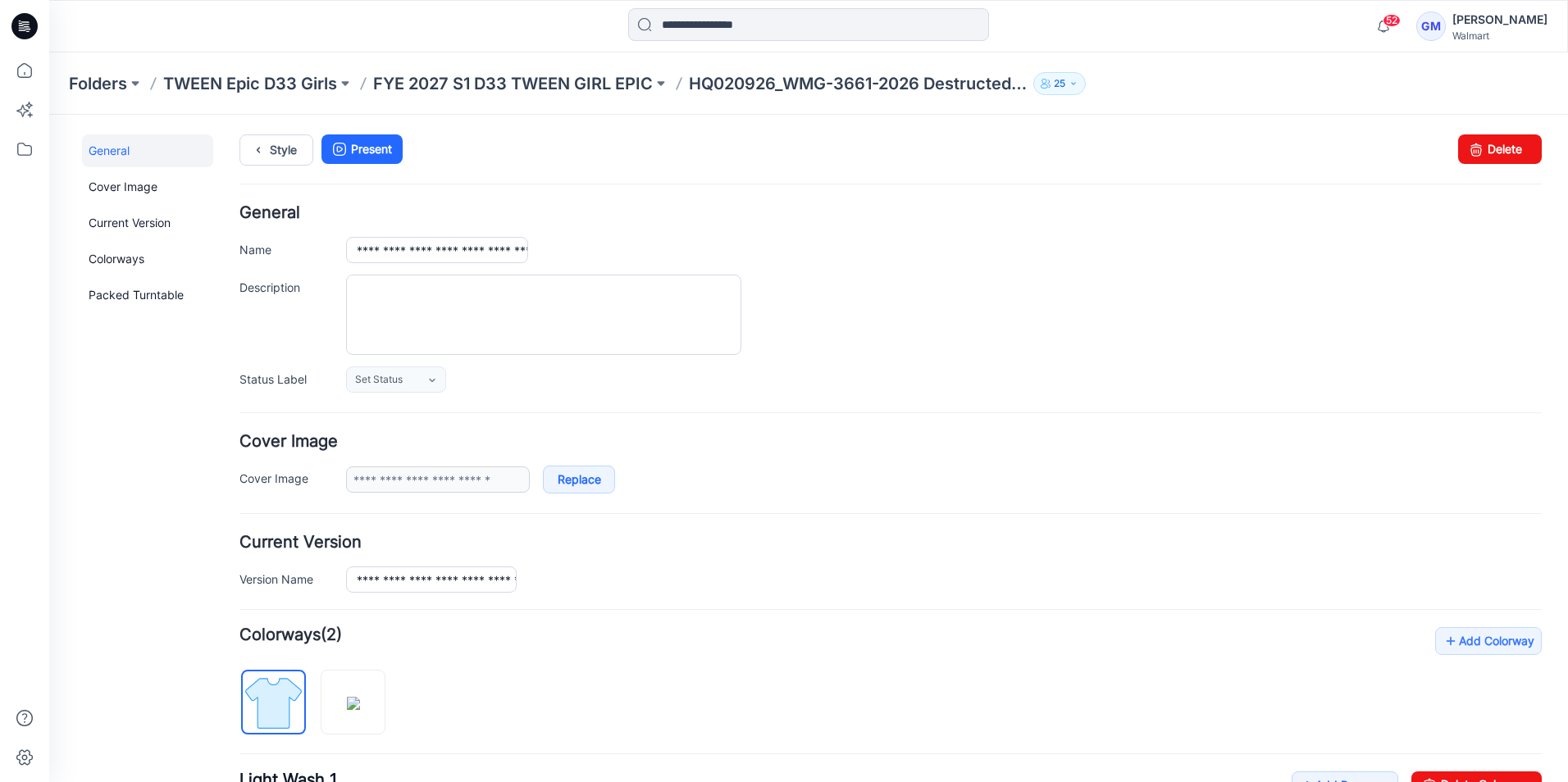
scroll to position [246, 0]
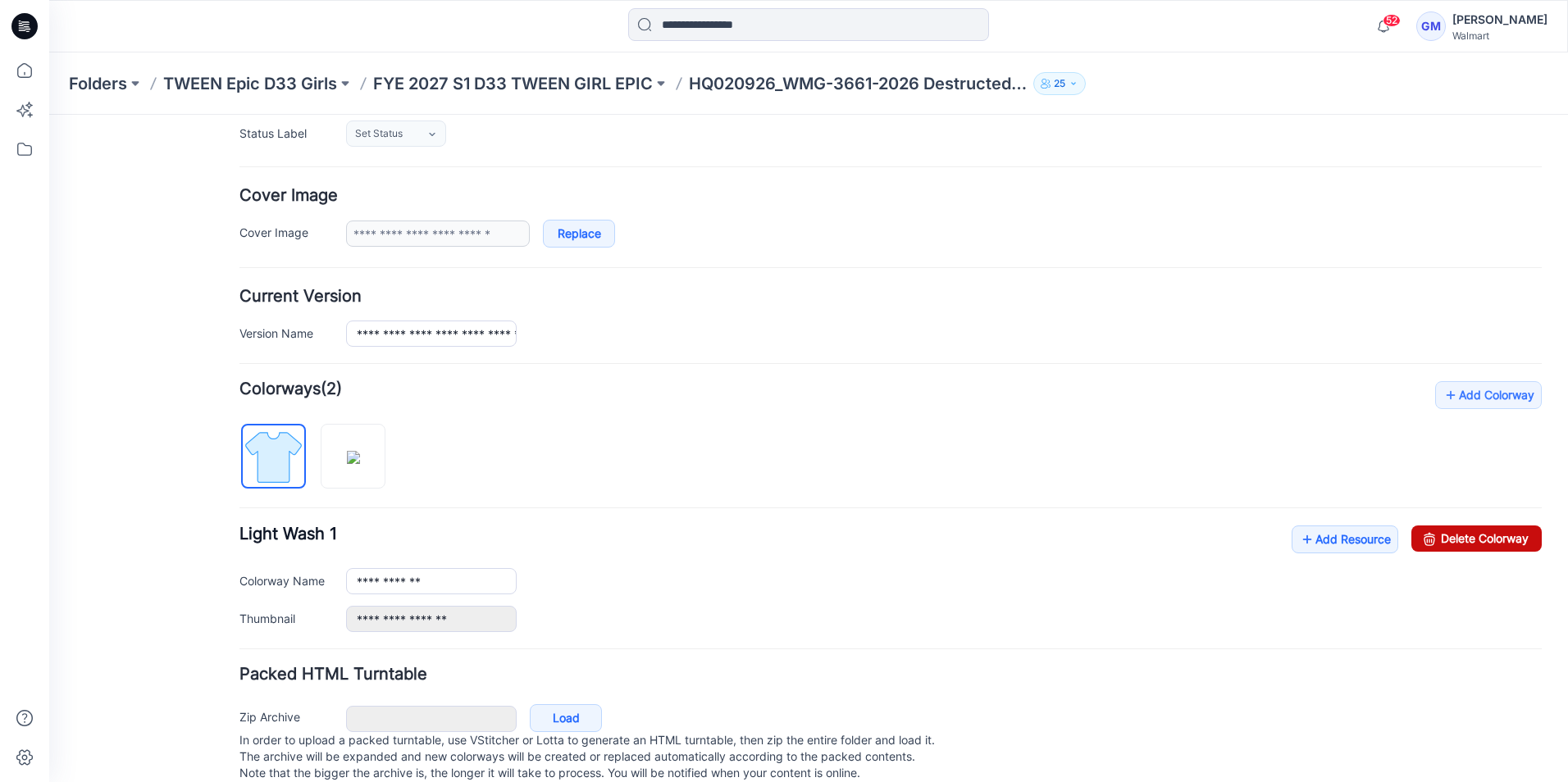
drag, startPoint x: 1474, startPoint y: 543, endPoint x: 911, endPoint y: 192, distance: 663.5
click at [1474, 543] on link "Delete Colorway" at bounding box center [1476, 538] width 130 height 26
type input "**********"
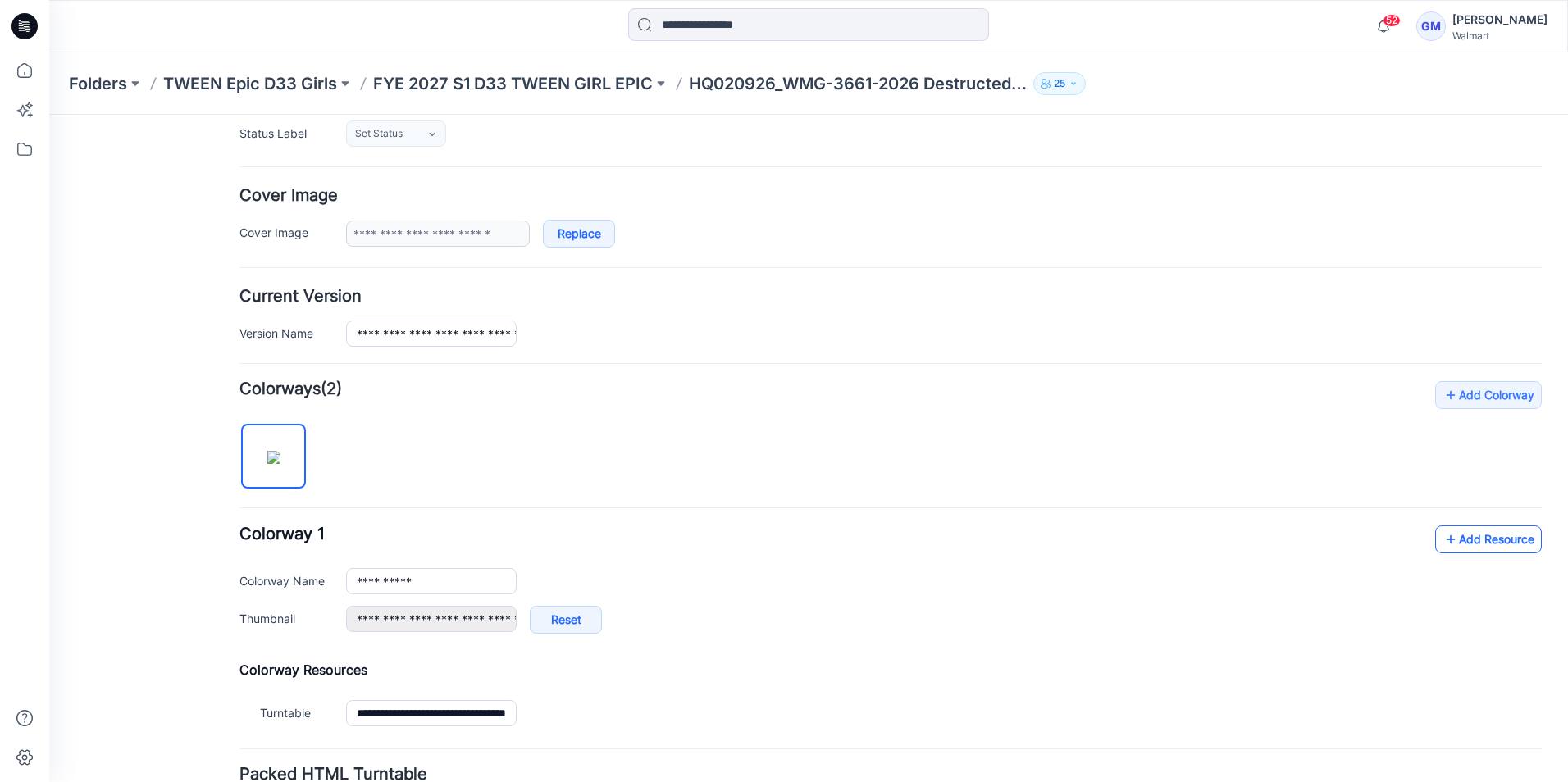
click at [1451, 536] on link "Add Resource" at bounding box center [1488, 539] width 107 height 28
drag, startPoint x: 360, startPoint y: 336, endPoint x: 619, endPoint y: 344, distance: 259.1
click at [619, 344] on div "**********" at bounding box center [944, 334] width 1195 height 26
paste input "text"
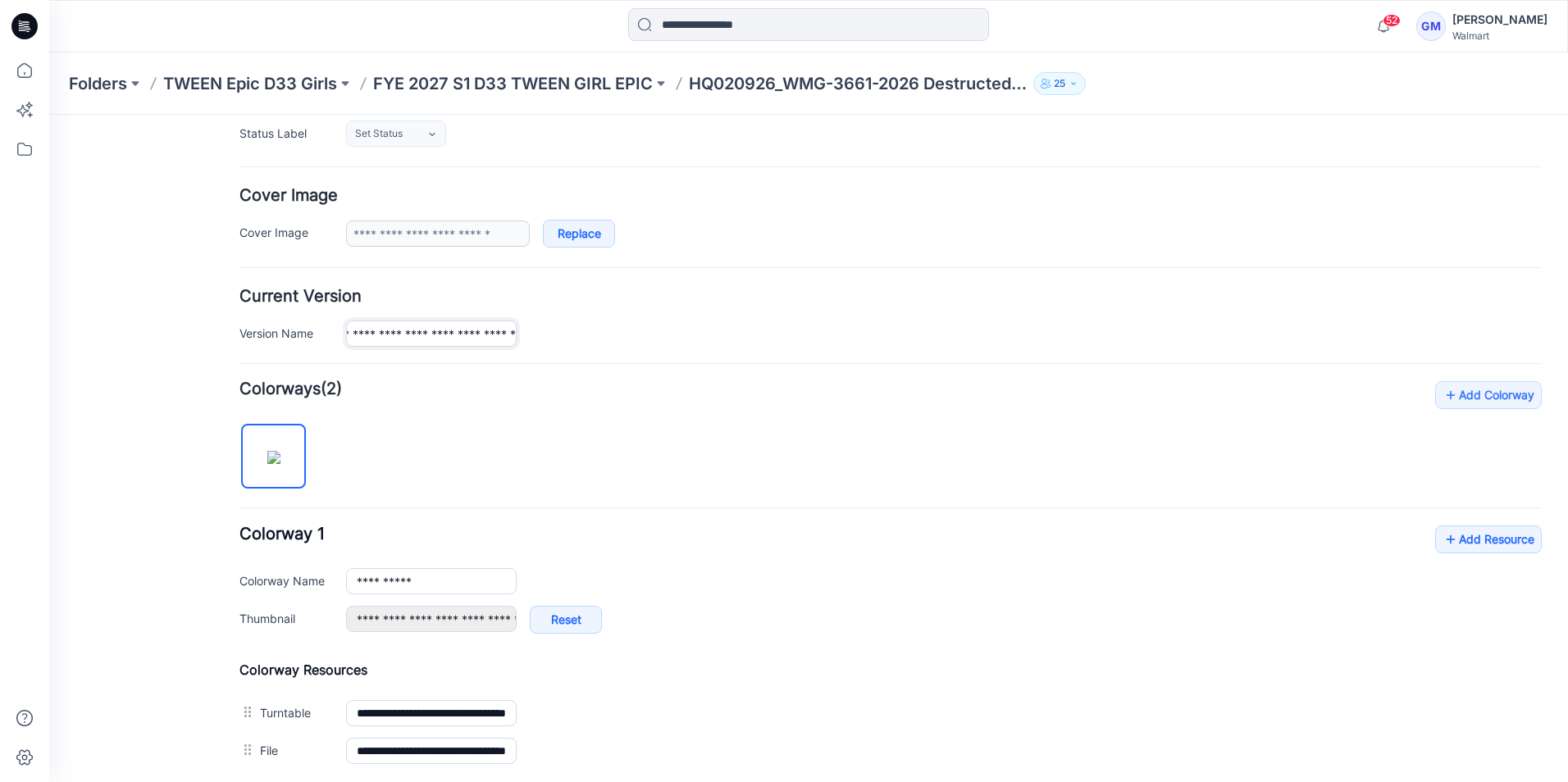
scroll to position [0, 90]
type input "**********"
click at [660, 330] on div "**********" at bounding box center [944, 334] width 1195 height 26
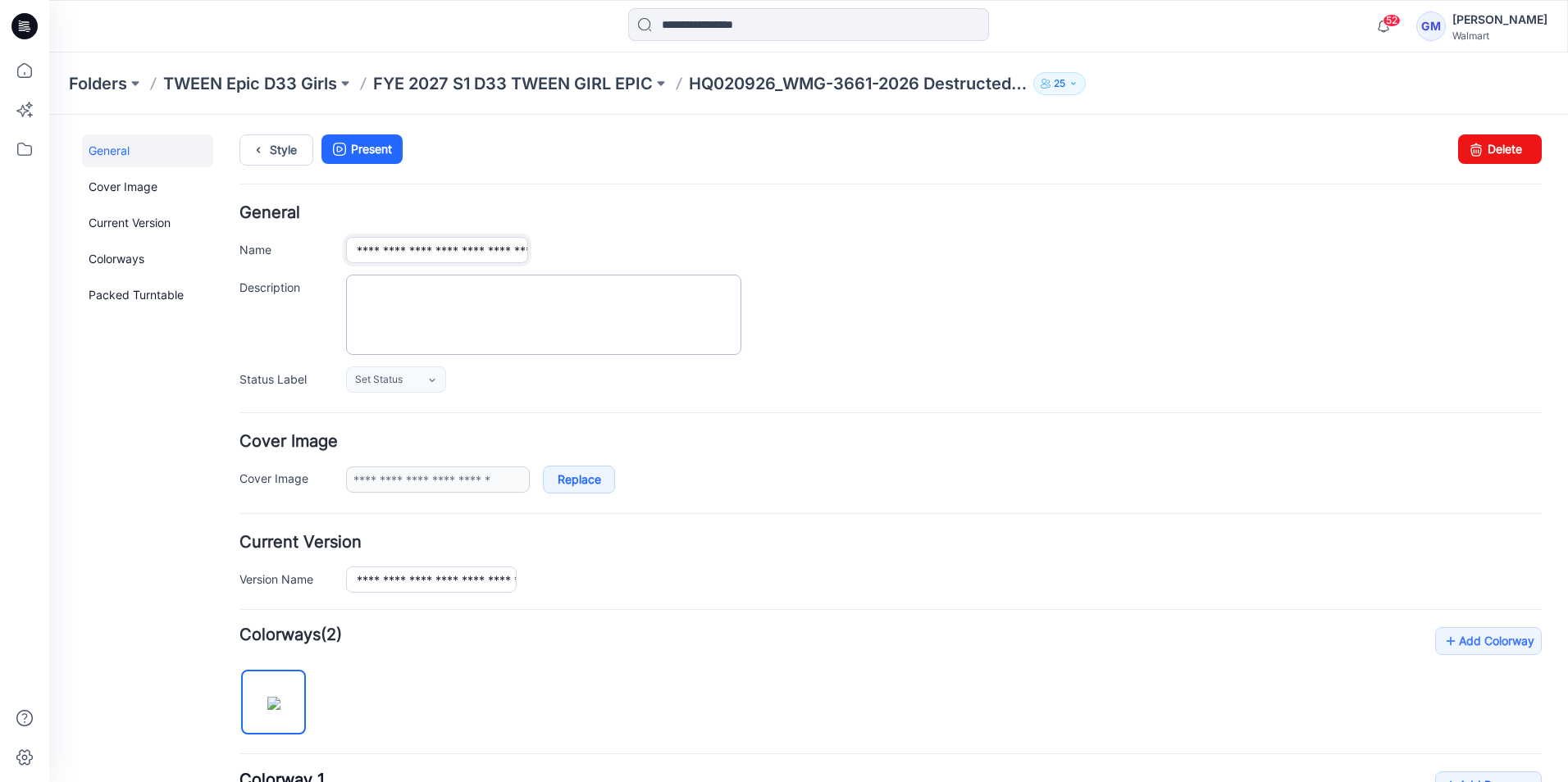
scroll to position [0, 107]
drag, startPoint x: 357, startPoint y: 256, endPoint x: 771, endPoint y: 269, distance: 414.2
click at [754, 269] on div "**********" at bounding box center [890, 299] width 1302 height 188
paste input "text"
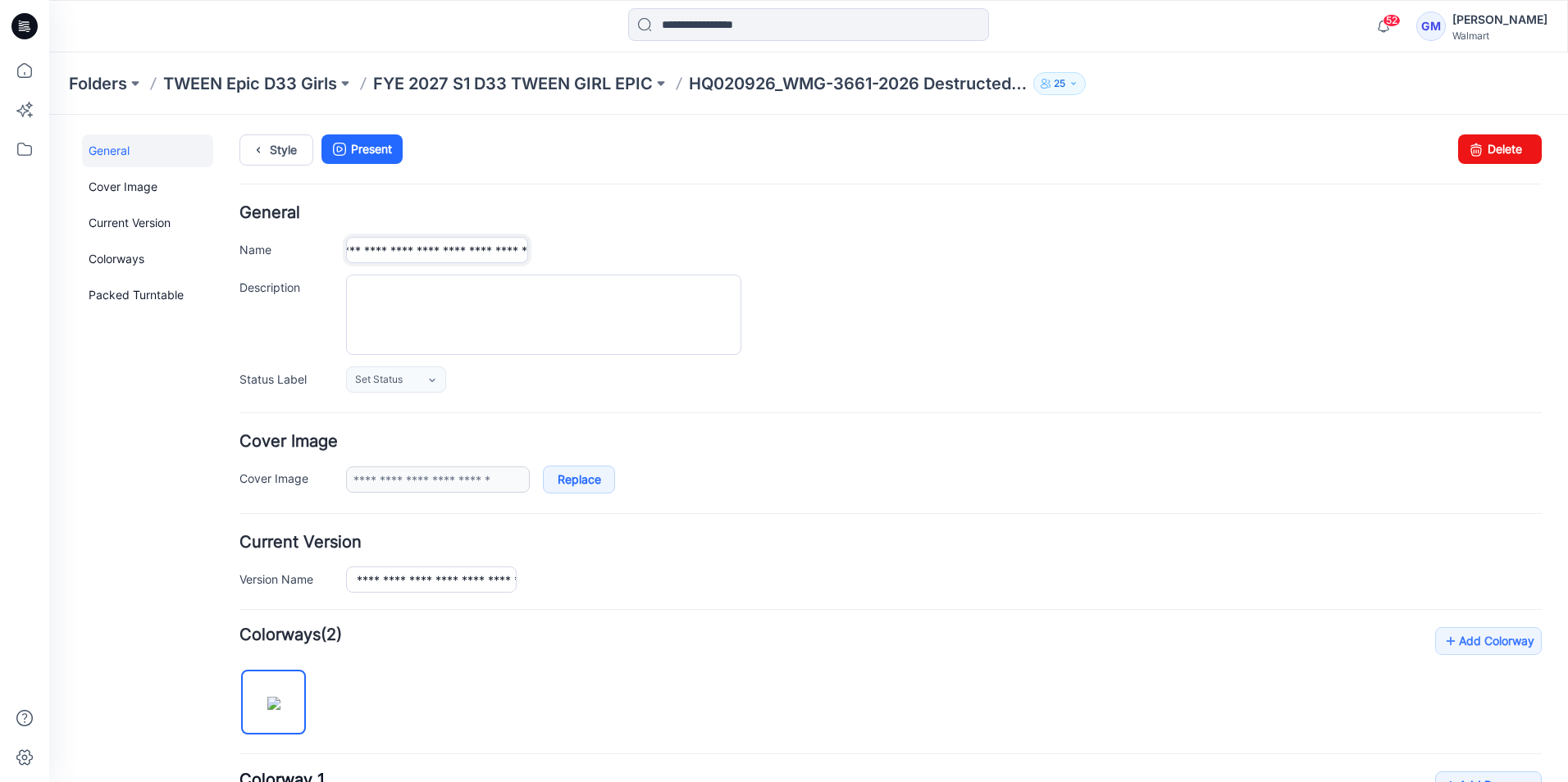
type input "**********"
drag, startPoint x: 912, startPoint y: 295, endPoint x: 918, endPoint y: 311, distance: 17.1
click at [914, 295] on div at bounding box center [944, 315] width 1195 height 80
click at [282, 151] on link "Style" at bounding box center [277, 150] width 74 height 31
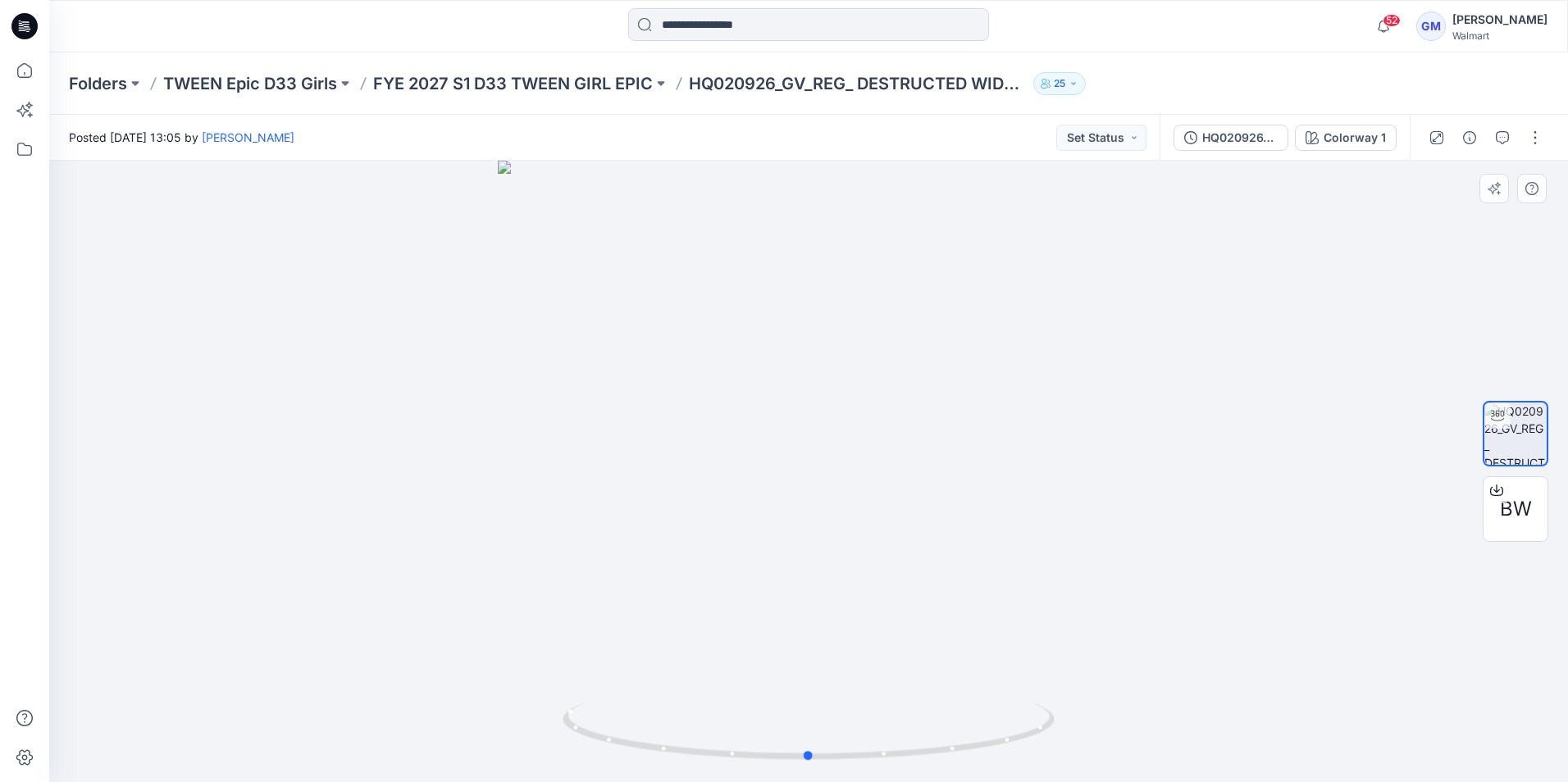
click at [431, 515] on div at bounding box center [808, 471] width 1519 height 621
